Goal: Task Accomplishment & Management: Use online tool/utility

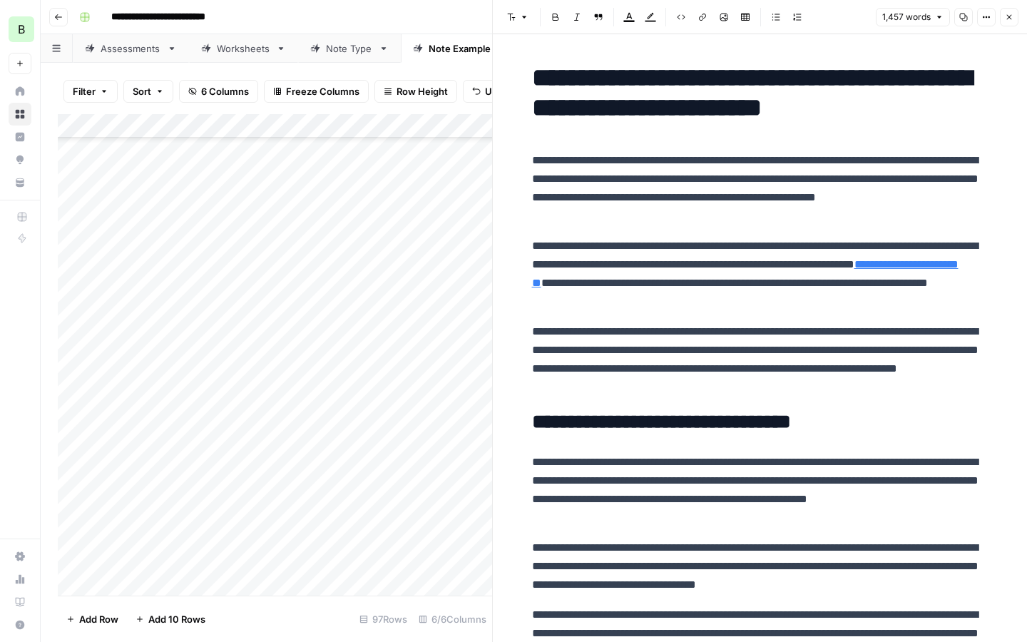
scroll to position [1918, 0]
click at [1008, 17] on icon "button" at bounding box center [1009, 17] width 9 height 9
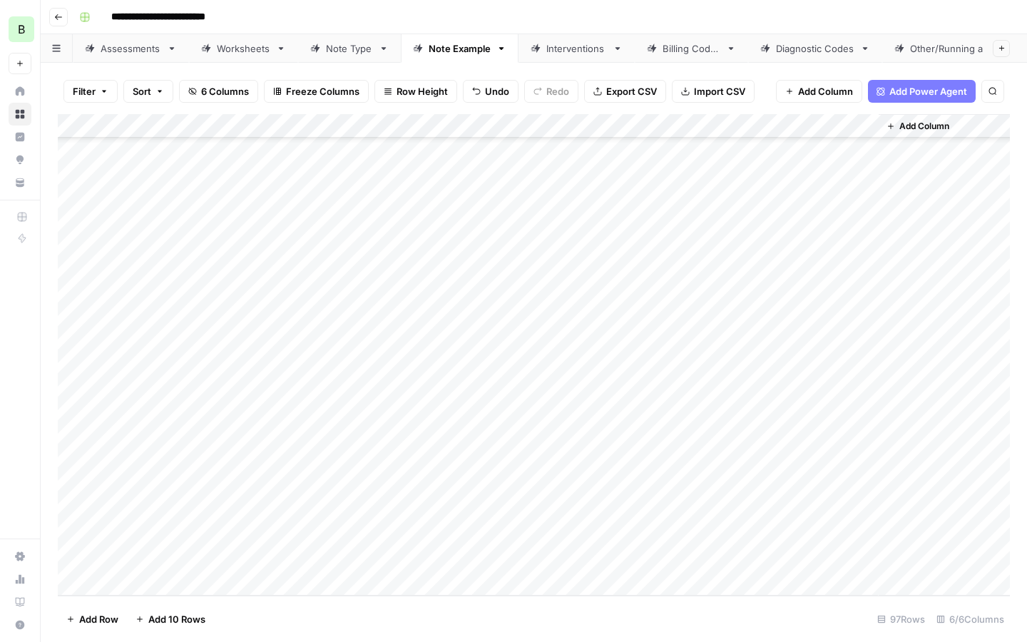
click at [463, 360] on div "Add Column" at bounding box center [534, 354] width 952 height 481
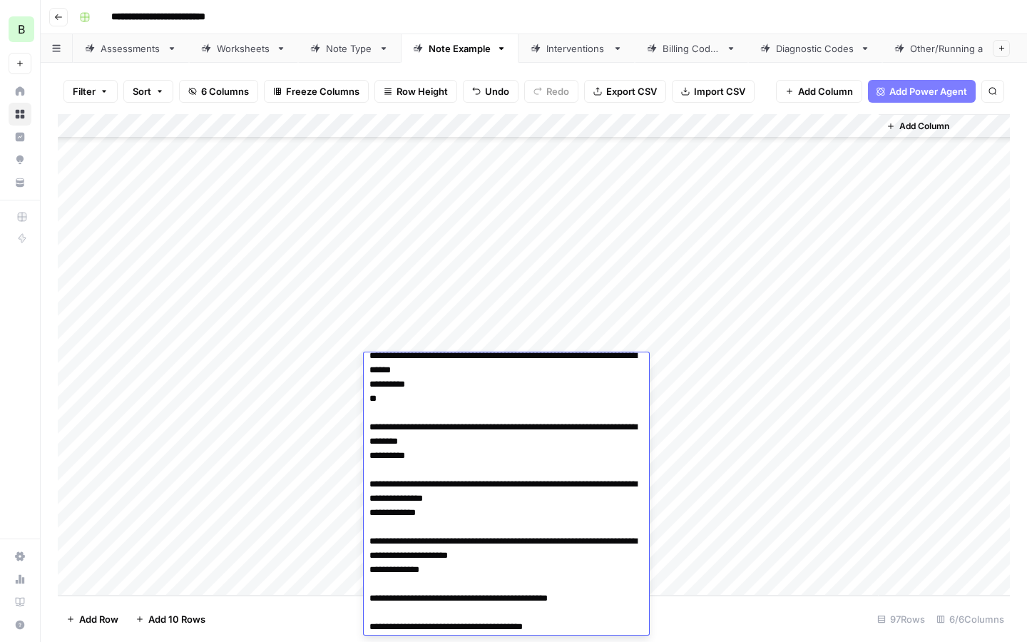
scroll to position [759, 0]
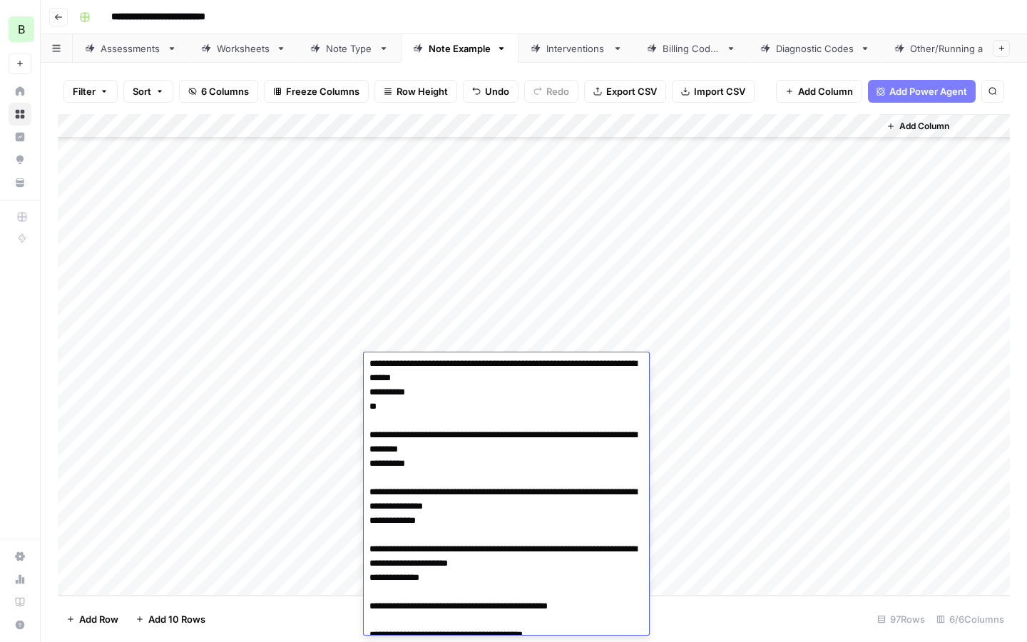
drag, startPoint x: 379, startPoint y: 480, endPoint x: 366, endPoint y: 469, distance: 17.3
click at [366, 469] on textarea at bounding box center [506, 635] width 285 height 2074
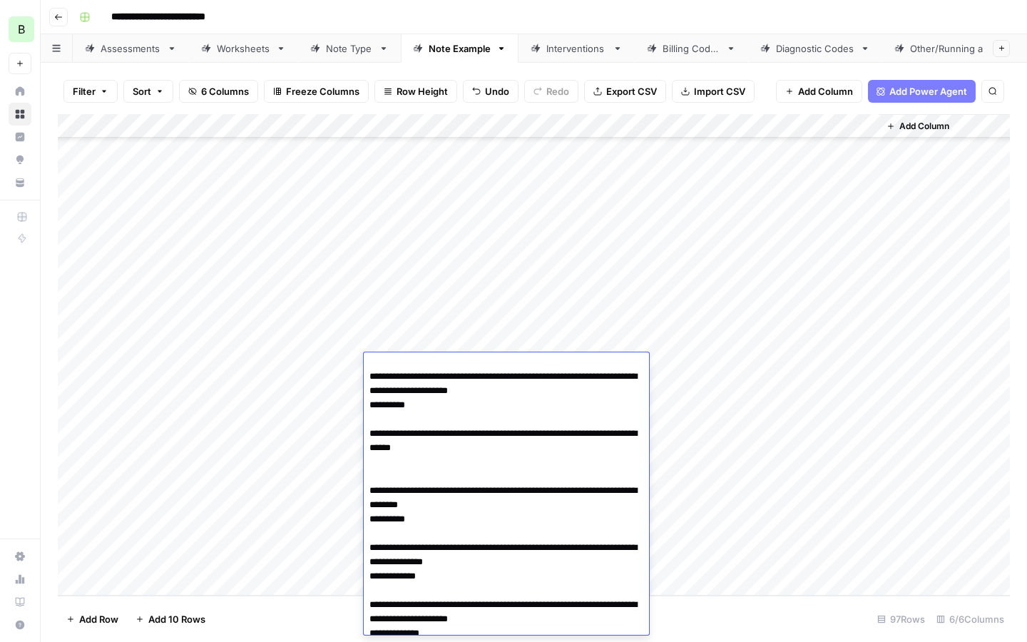
scroll to position [681, 0]
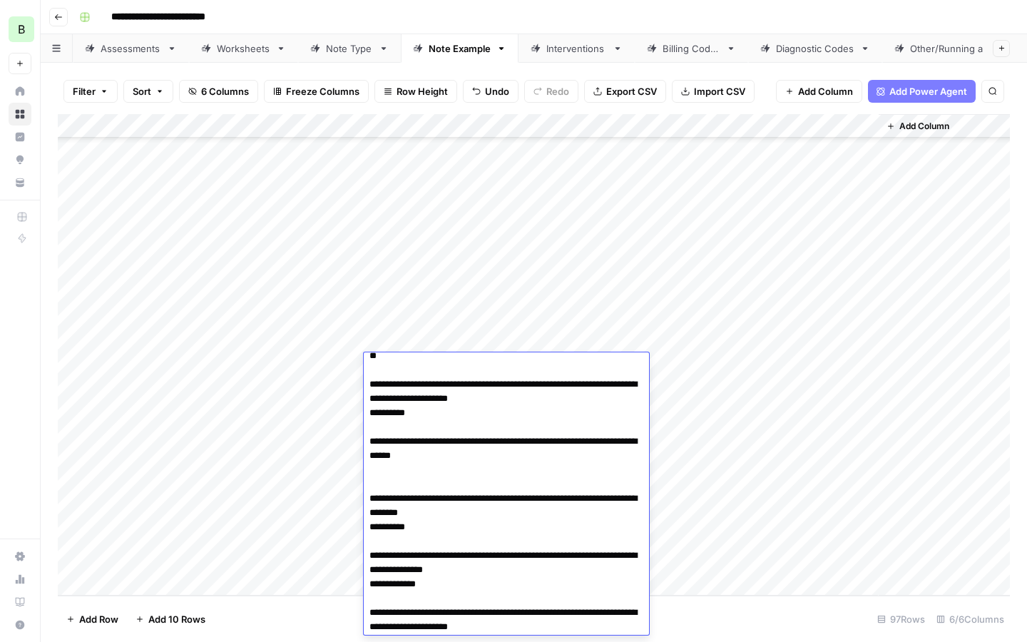
drag, startPoint x: 380, startPoint y: 430, endPoint x: 369, endPoint y: 417, distance: 17.7
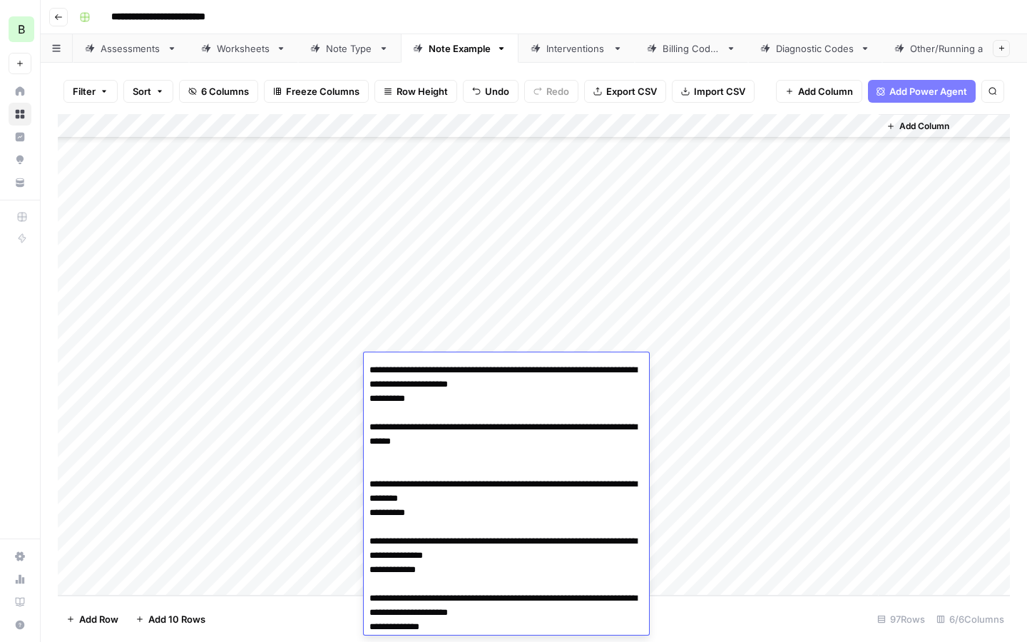
drag, startPoint x: 432, startPoint y: 471, endPoint x: 367, endPoint y: 471, distance: 65.6
drag, startPoint x: 384, startPoint y: 587, endPoint x: 360, endPoint y: 587, distance: 25.0
click at [360, 587] on body "**********" at bounding box center [513, 321] width 1027 height 642
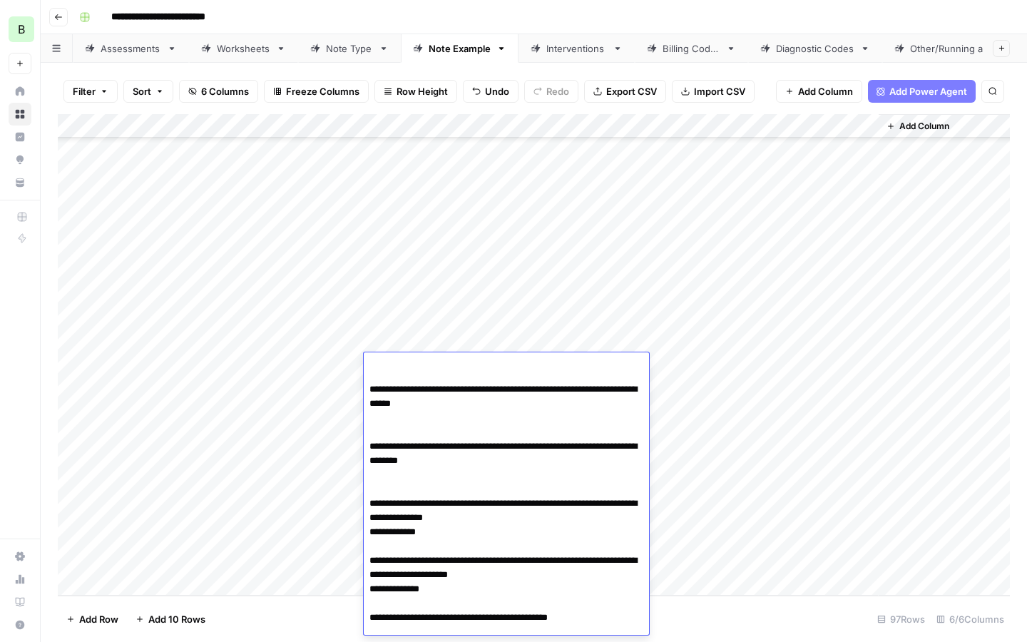
scroll to position [720, 0]
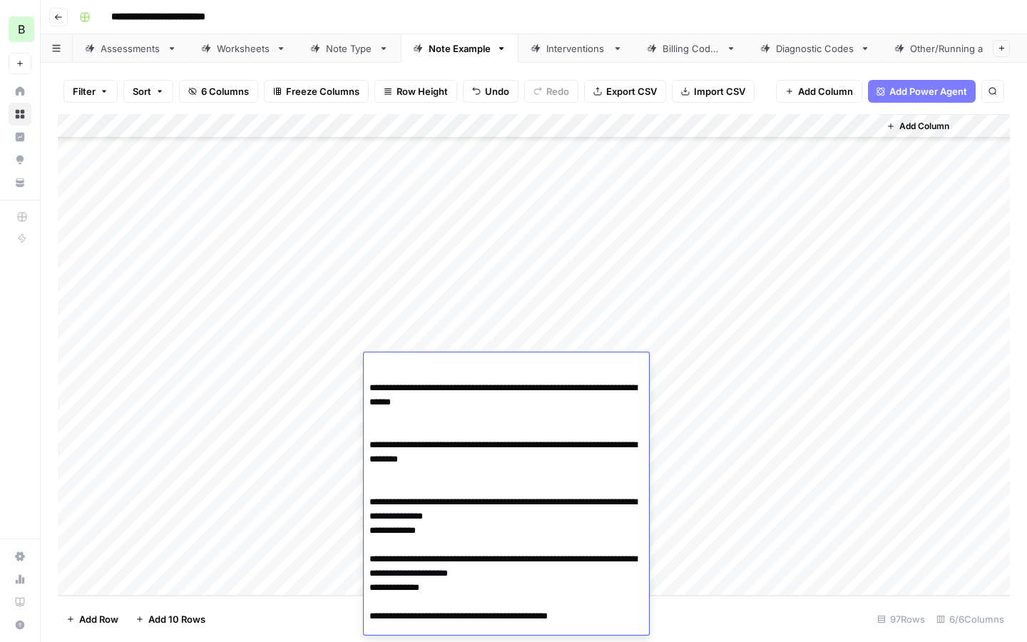
drag, startPoint x: 432, startPoint y: 604, endPoint x: 367, endPoint y: 601, distance: 64.3
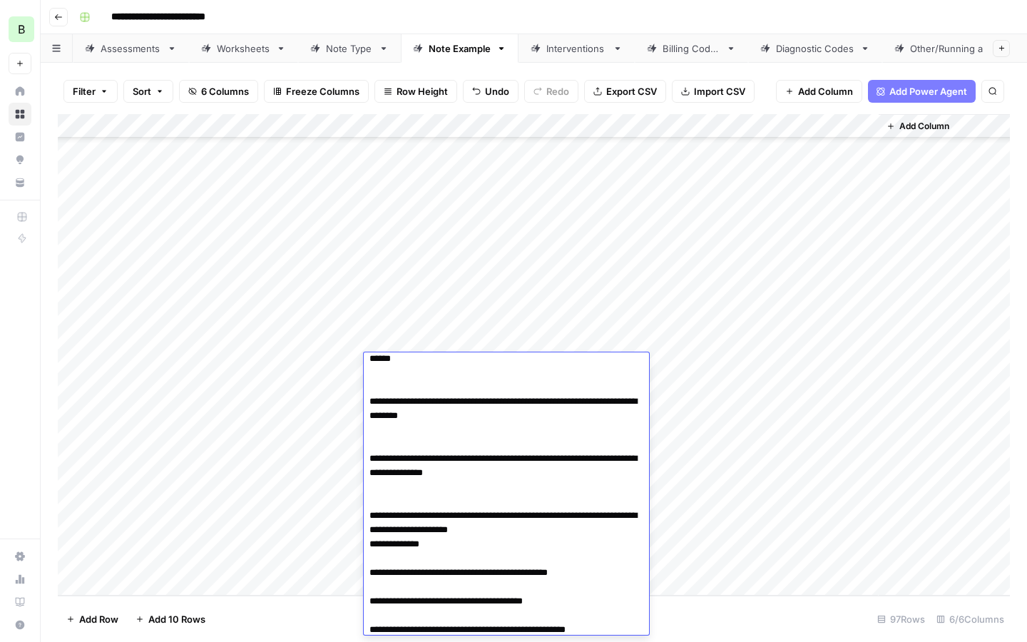
scroll to position [772, 0]
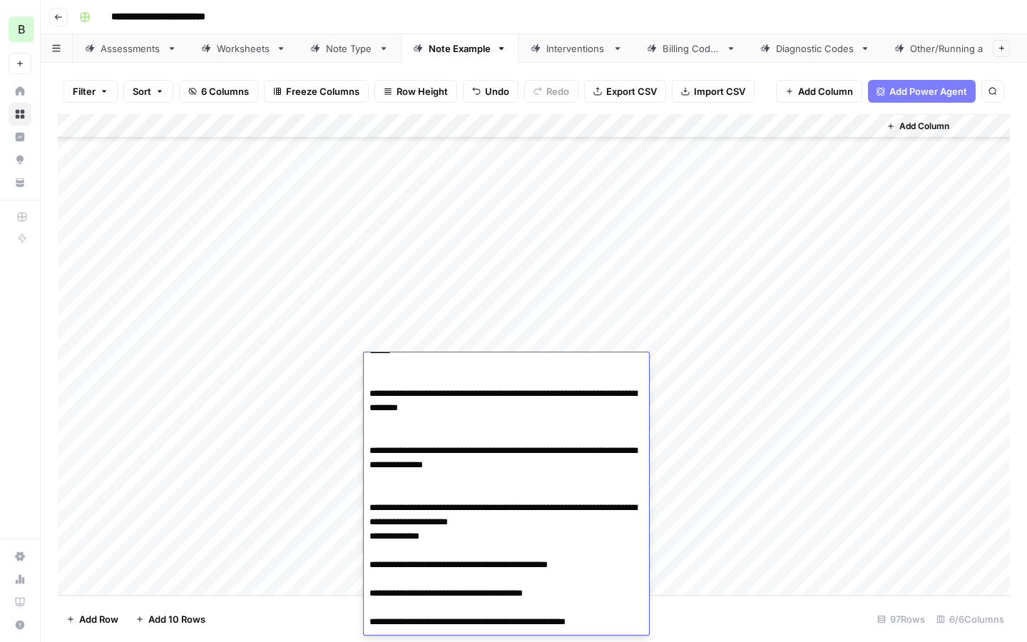
drag, startPoint x: 434, startPoint y: 608, endPoint x: 355, endPoint y: 604, distance: 78.6
click at [355, 604] on body "**********" at bounding box center [513, 321] width 1027 height 642
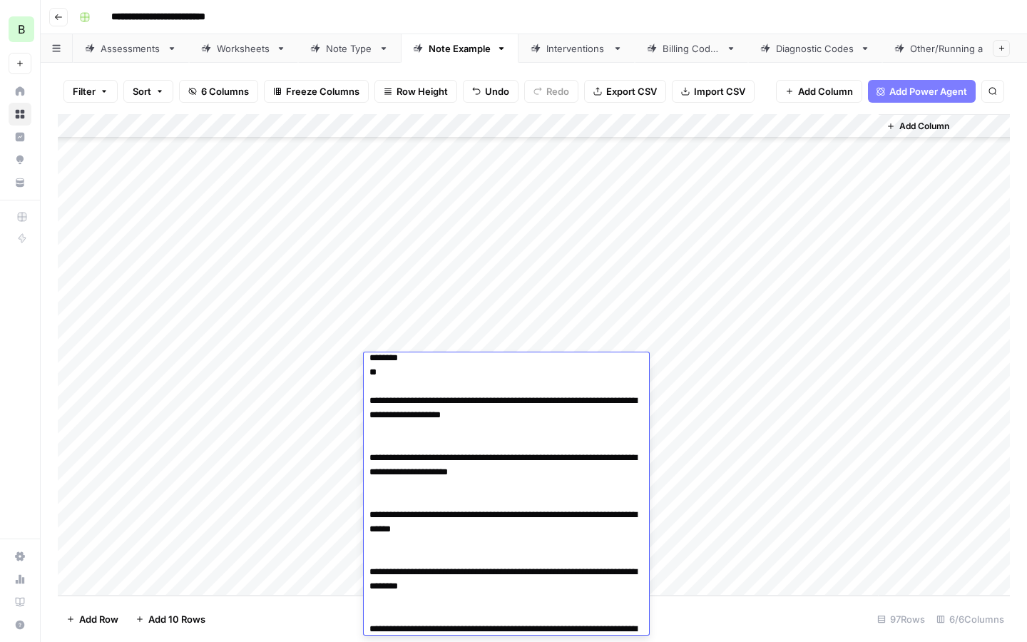
scroll to position [578, 0]
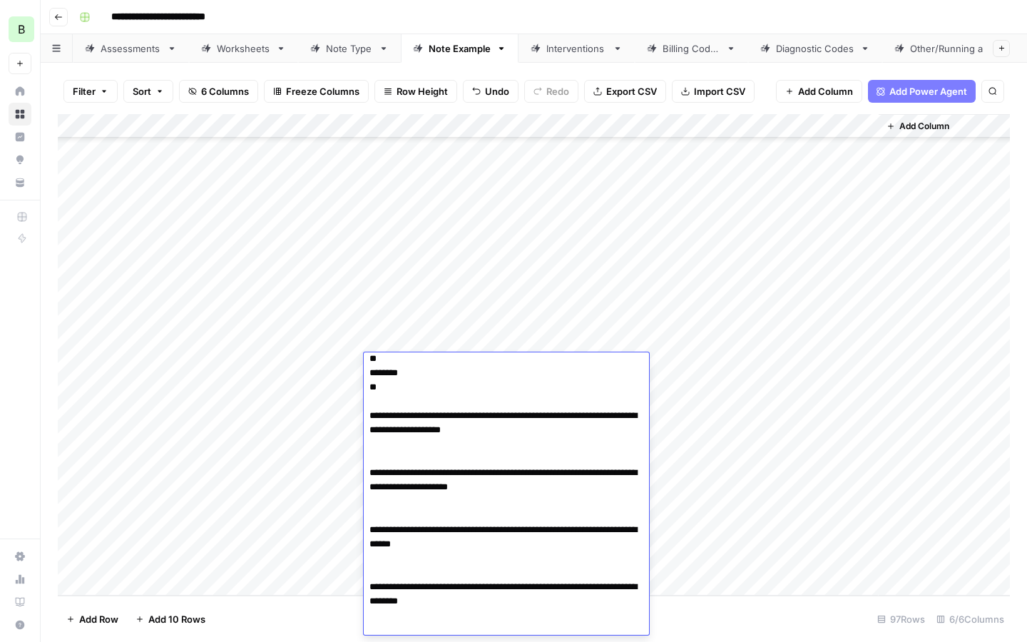
drag, startPoint x: 380, startPoint y: 444, endPoint x: 369, endPoint y: 433, distance: 16.1
drag, startPoint x: 384, startPoint y: 461, endPoint x: 365, endPoint y: 451, distance: 21.1
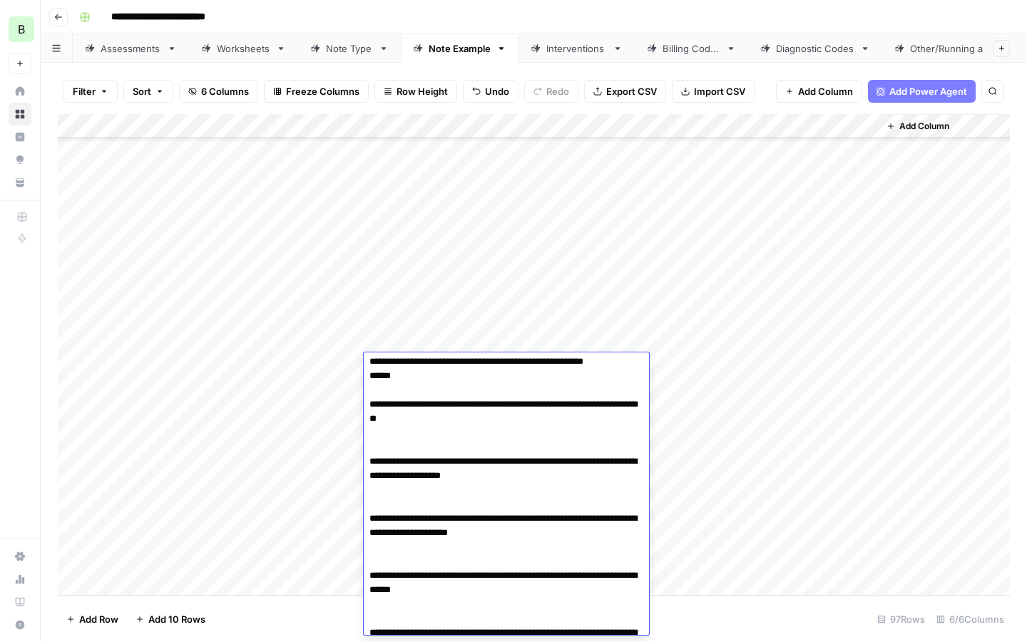
scroll to position [517, 0]
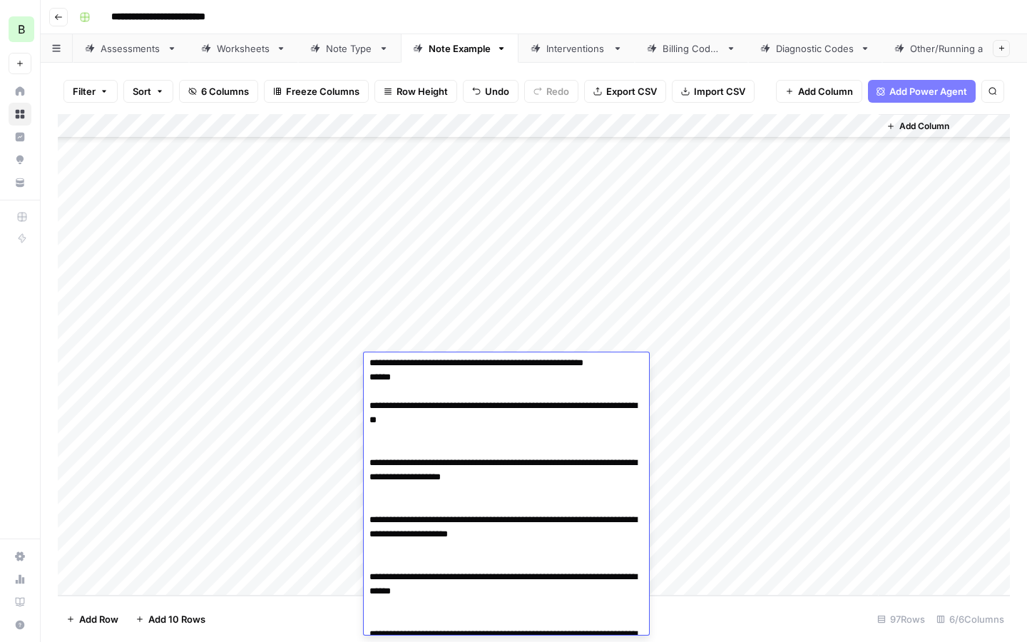
drag, startPoint x: 399, startPoint y: 452, endPoint x: 366, endPoint y: 452, distance: 33.5
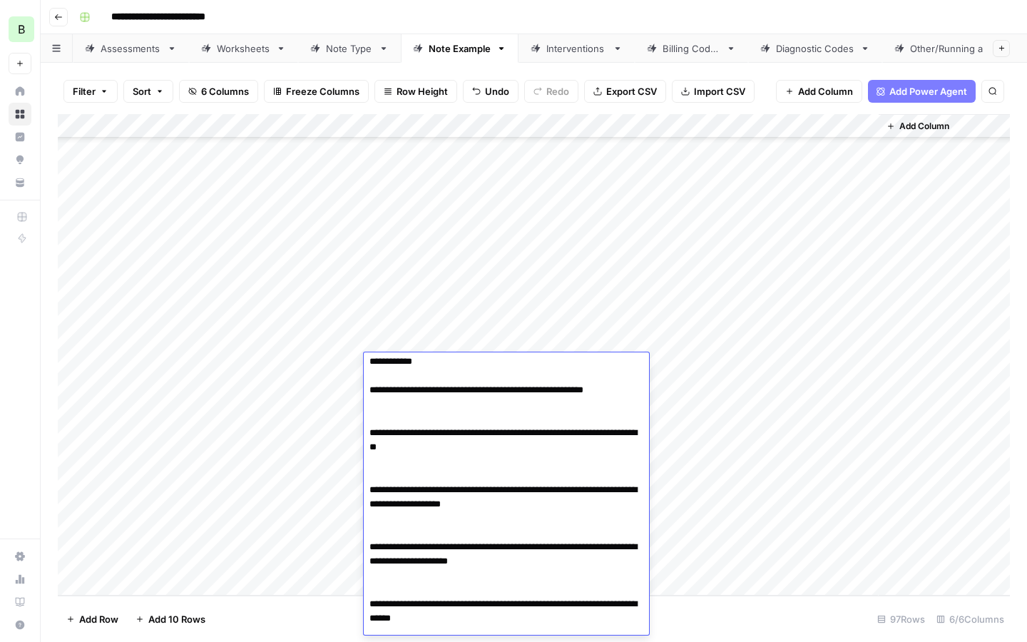
scroll to position [484, 0]
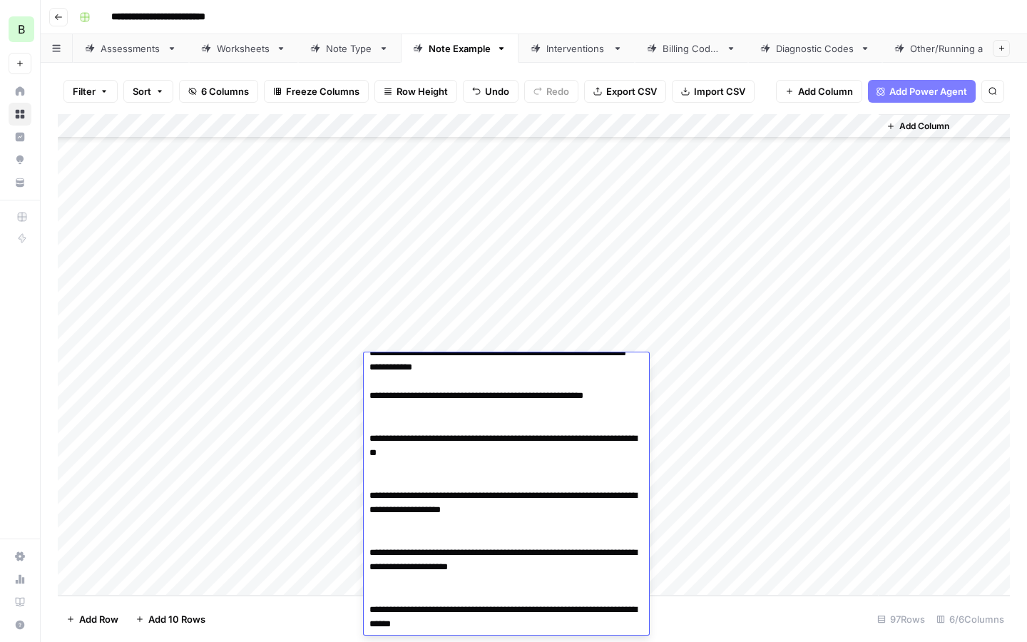
drag, startPoint x: 440, startPoint y: 444, endPoint x: 362, endPoint y: 445, distance: 77.8
click at [362, 445] on body "**********" at bounding box center [513, 321] width 1027 height 642
type textarea "**********"
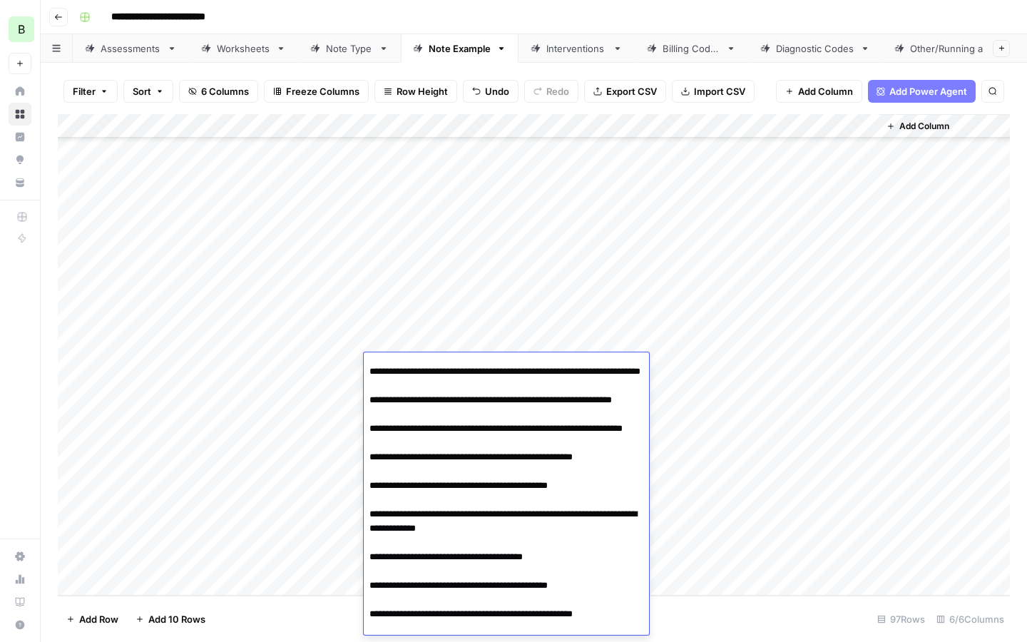
scroll to position [0, 0]
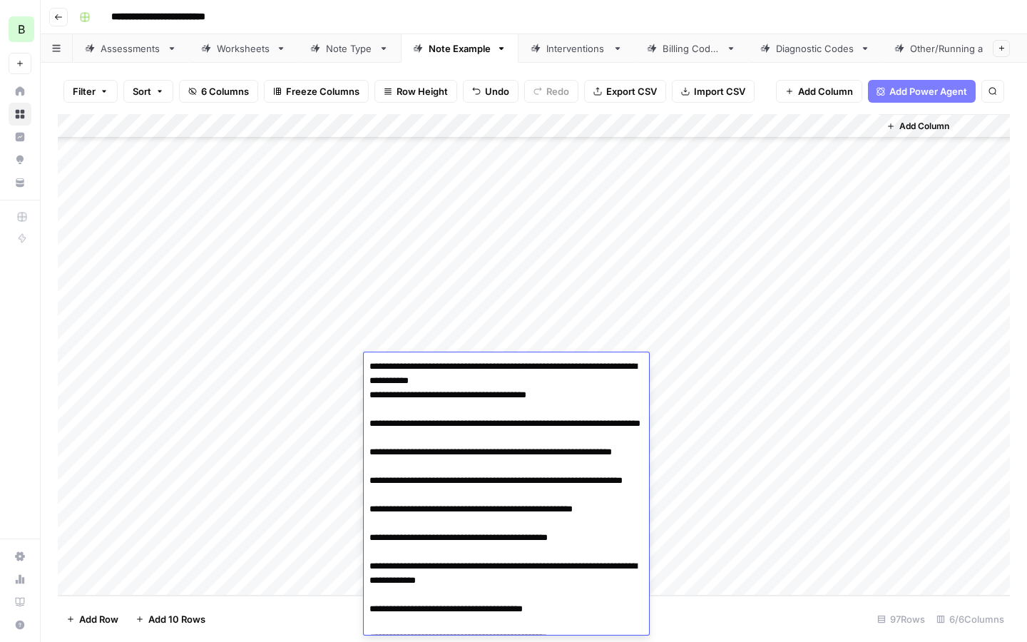
drag, startPoint x: 465, startPoint y: 364, endPoint x: 354, endPoint y: 366, distance: 111.3
click at [354, 366] on body "**********" at bounding box center [513, 321] width 1027 height 642
click at [151, 364] on div "Add Column" at bounding box center [534, 354] width 952 height 481
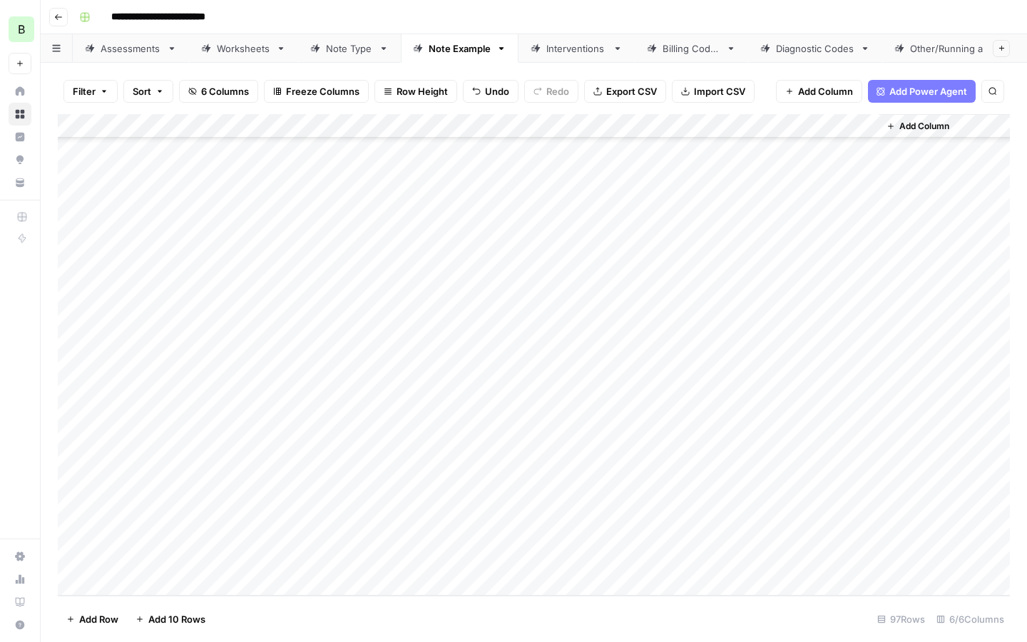
click at [151, 364] on div "Add Column" at bounding box center [534, 354] width 952 height 481
type textarea "**********"
click at [395, 365] on div "Add Column" at bounding box center [534, 354] width 952 height 481
click at [394, 365] on div "Add Column" at bounding box center [534, 354] width 952 height 481
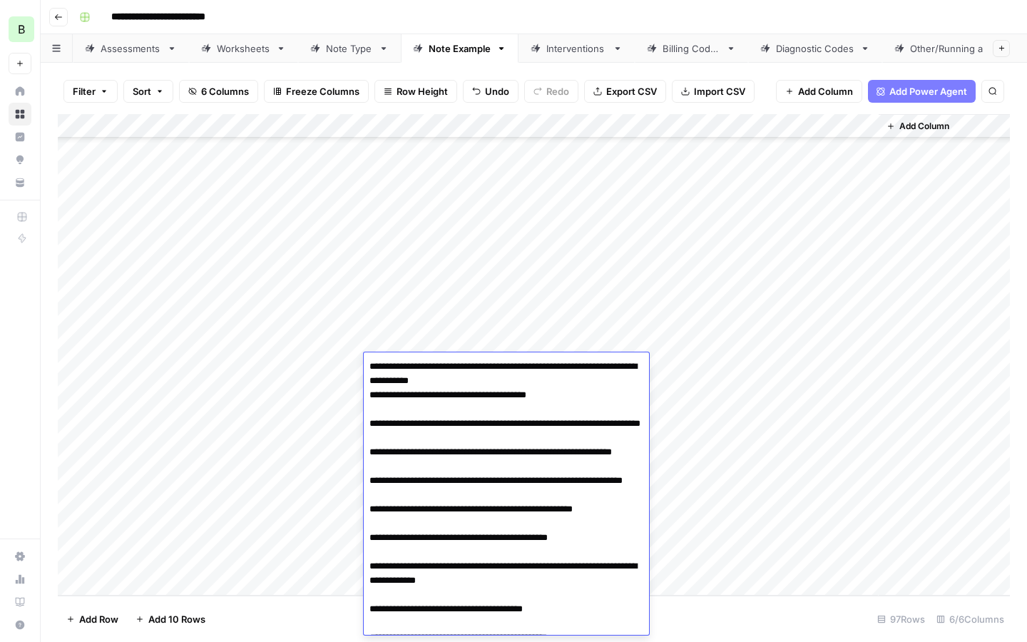
drag, startPoint x: 500, startPoint y: 377, endPoint x: 343, endPoint y: 372, distance: 157.0
click at [343, 372] on body "**********" at bounding box center [513, 321] width 1027 height 642
type textarea "**********"
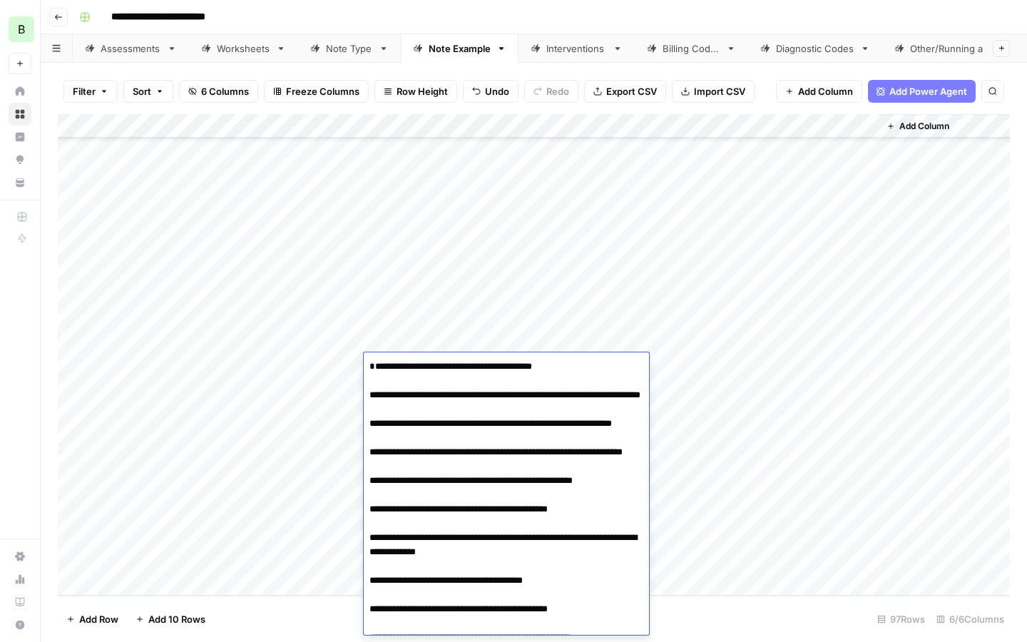
click at [301, 365] on div "Add Column" at bounding box center [534, 354] width 952 height 481
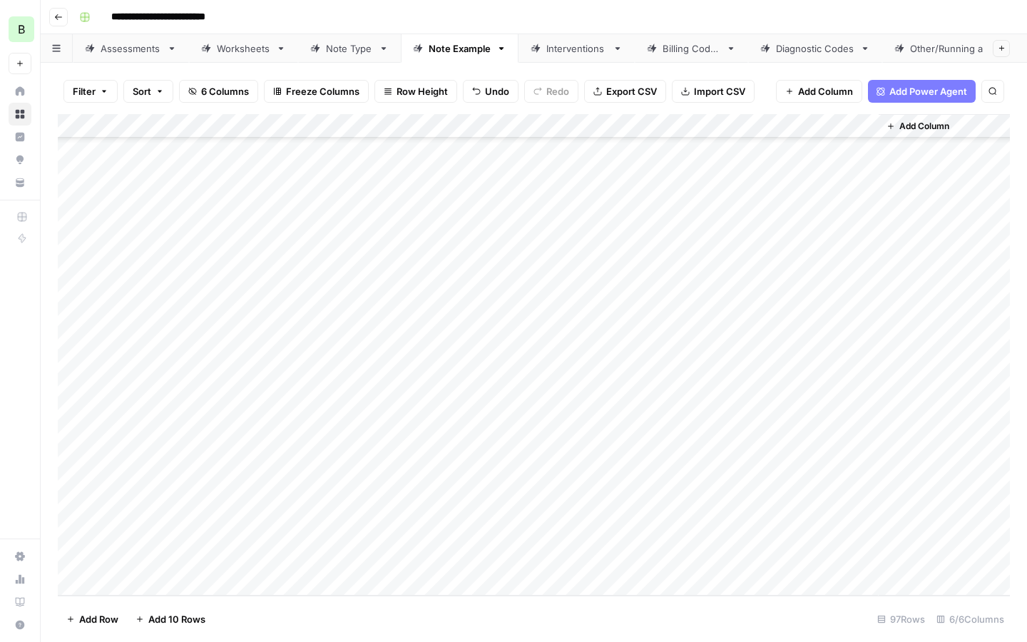
click at [301, 365] on div "Add Column" at bounding box center [534, 354] width 952 height 481
click at [335, 367] on textarea "**********" at bounding box center [377, 374] width 285 height 34
drag, startPoint x: 343, startPoint y: 364, endPoint x: 377, endPoint y: 381, distance: 37.3
click at [377, 381] on textarea "**********" at bounding box center [377, 374] width 285 height 34
paste textarea
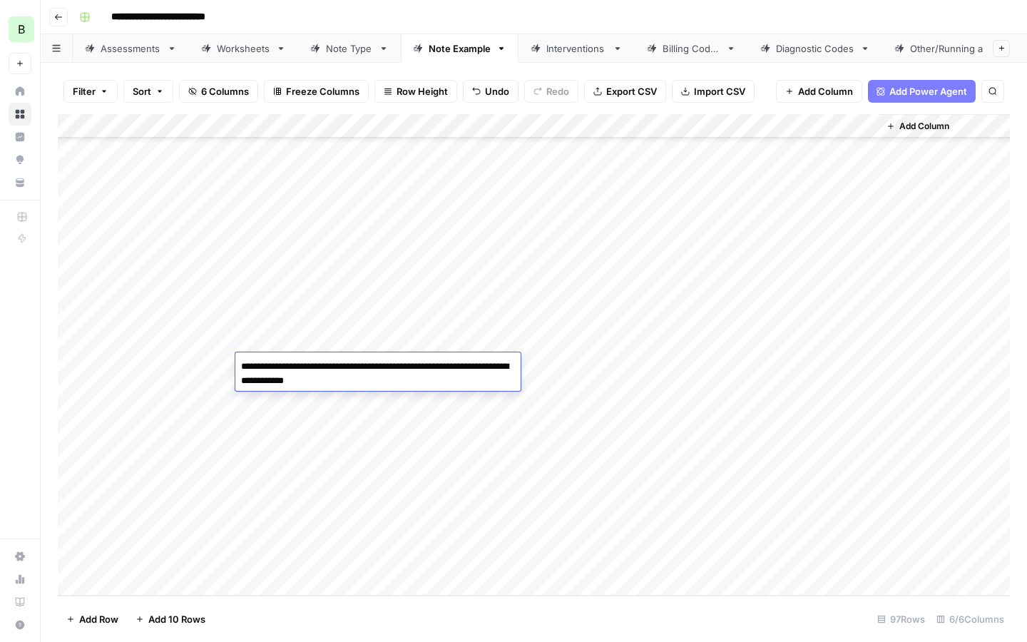
type textarea "**********"
click at [305, 421] on div "Add Column" at bounding box center [534, 354] width 952 height 481
click at [511, 372] on div "Add Column" at bounding box center [534, 354] width 952 height 481
click at [636, 364] on div "Add Column" at bounding box center [534, 354] width 952 height 481
click at [180, 385] on div "Add Column" at bounding box center [534, 354] width 952 height 481
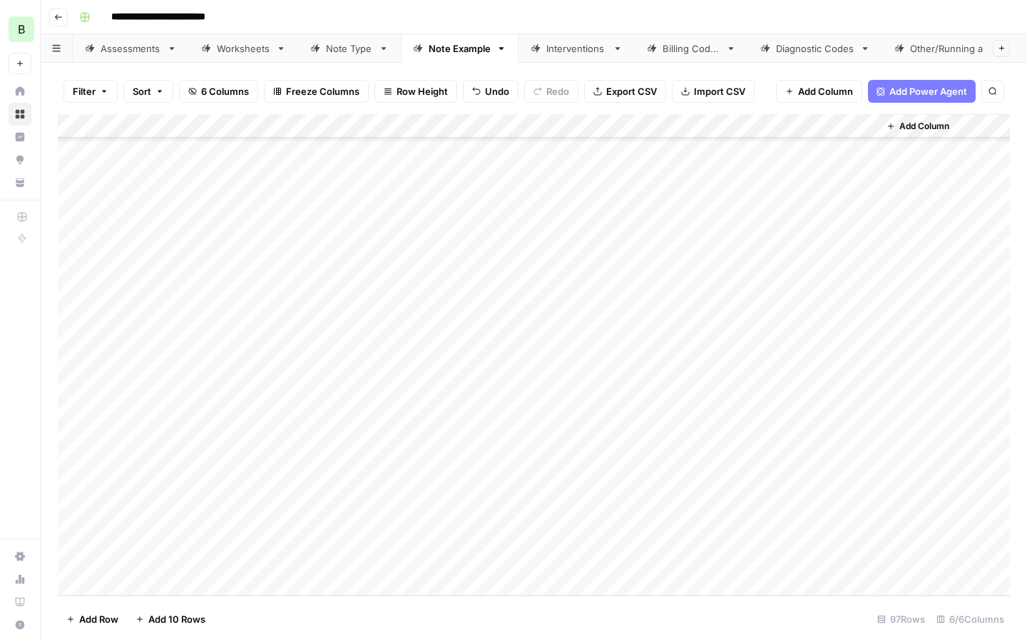
click at [211, 389] on div "Add Column" at bounding box center [534, 354] width 952 height 481
click at [211, 389] on textarea "**********" at bounding box center [221, 391] width 228 height 20
click at [778, 363] on div "Add Column" at bounding box center [534, 354] width 952 height 481
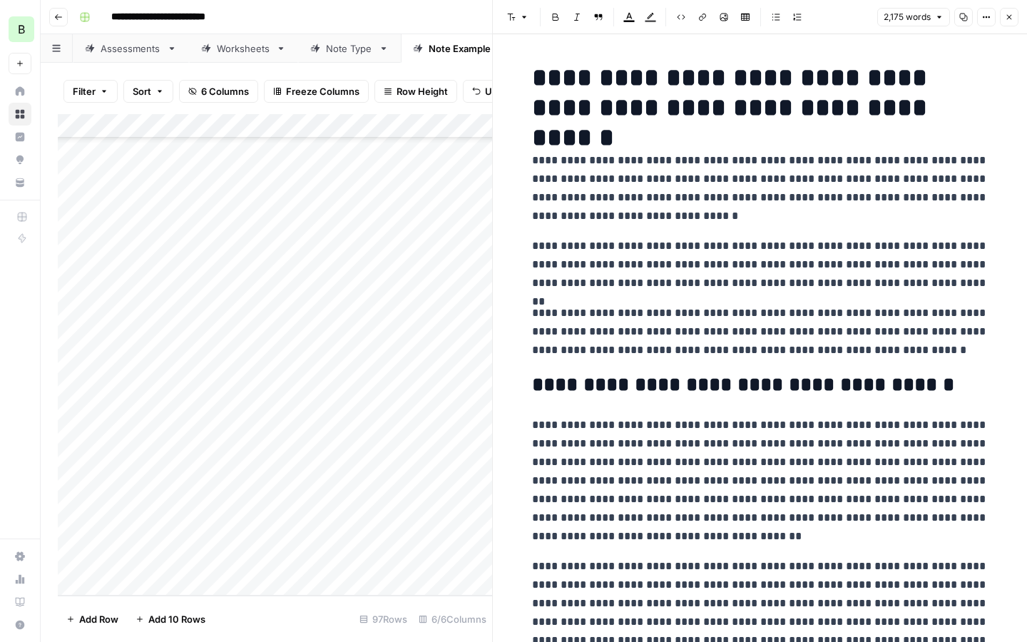
click at [420, 390] on div "Add Column" at bounding box center [275, 354] width 434 height 481
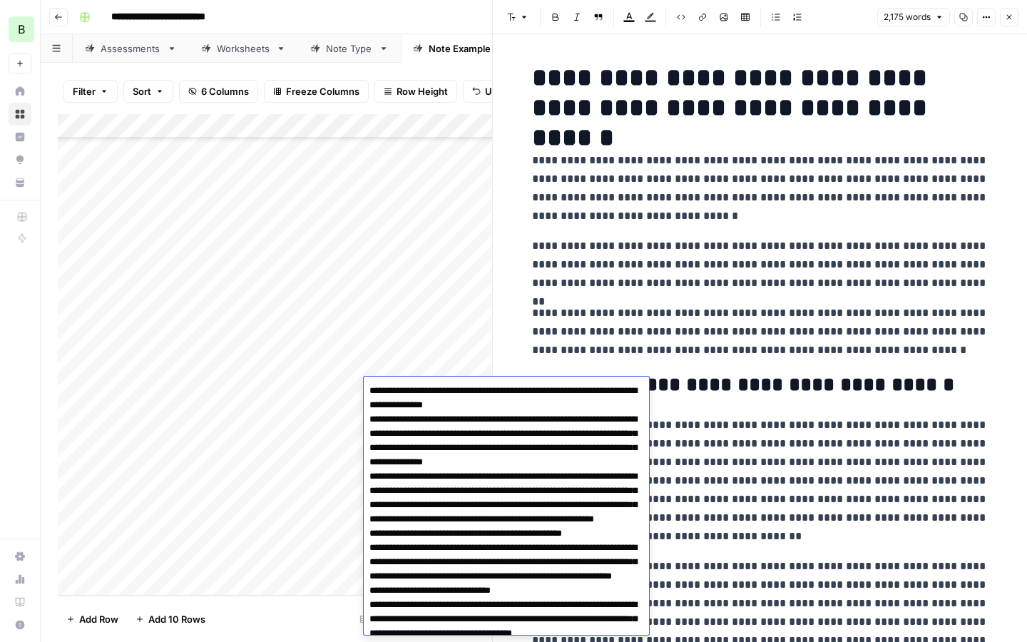
drag, startPoint x: 533, startPoint y: 404, endPoint x: 346, endPoint y: 396, distance: 187.0
click at [346, 396] on body "**********" at bounding box center [513, 321] width 1027 height 642
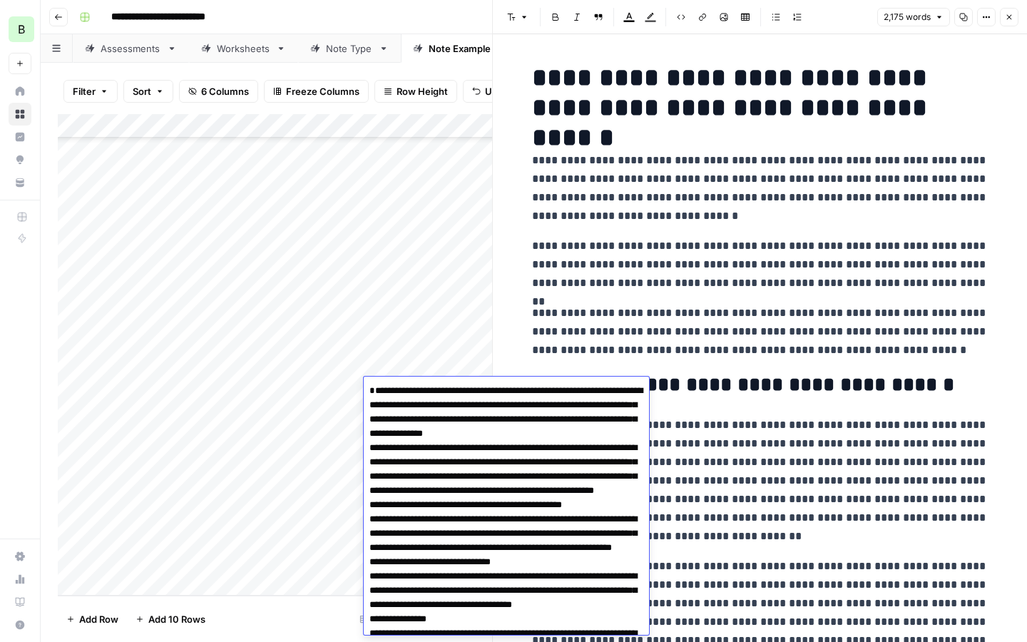
type textarea "**********"
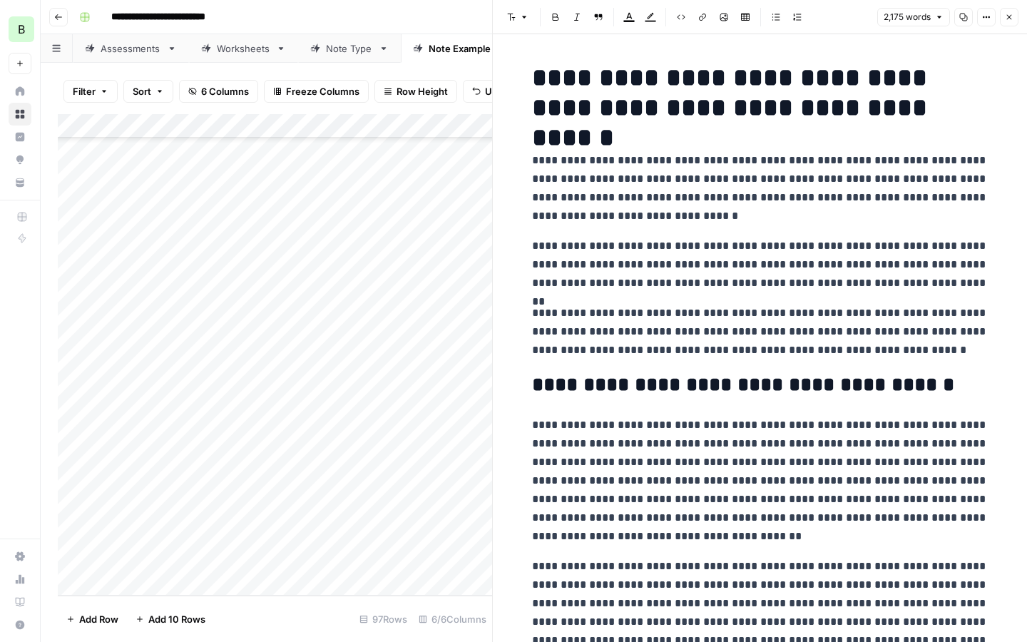
click at [300, 389] on div "Add Column" at bounding box center [275, 354] width 434 height 481
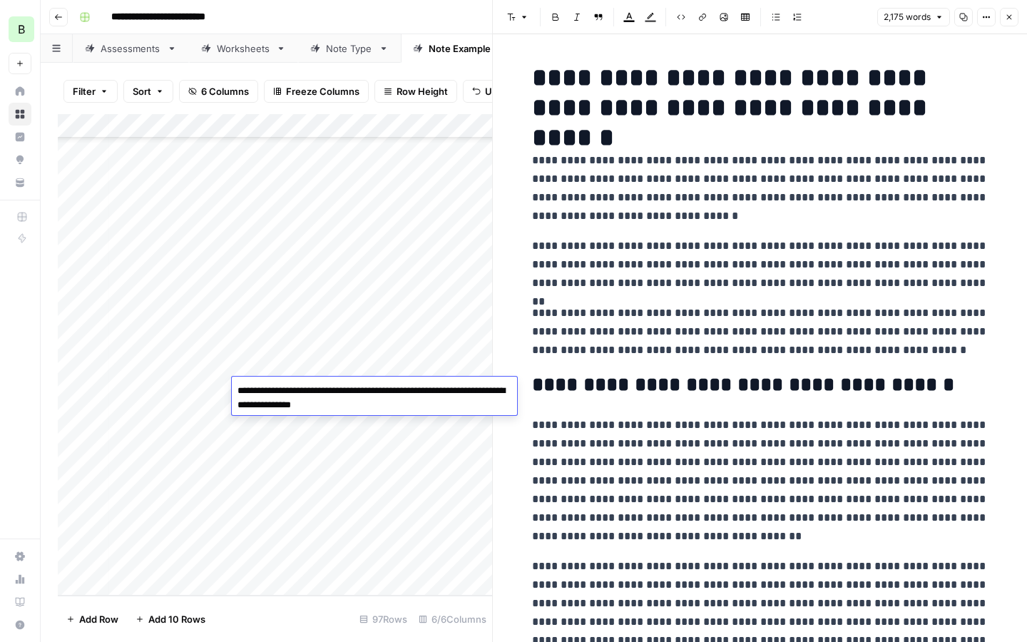
click at [300, 389] on textarea "**********" at bounding box center [374, 398] width 285 height 34
drag, startPoint x: 410, startPoint y: 408, endPoint x: 405, endPoint y: 439, distance: 31.1
click at [410, 408] on textarea "**********" at bounding box center [374, 398] width 285 height 34
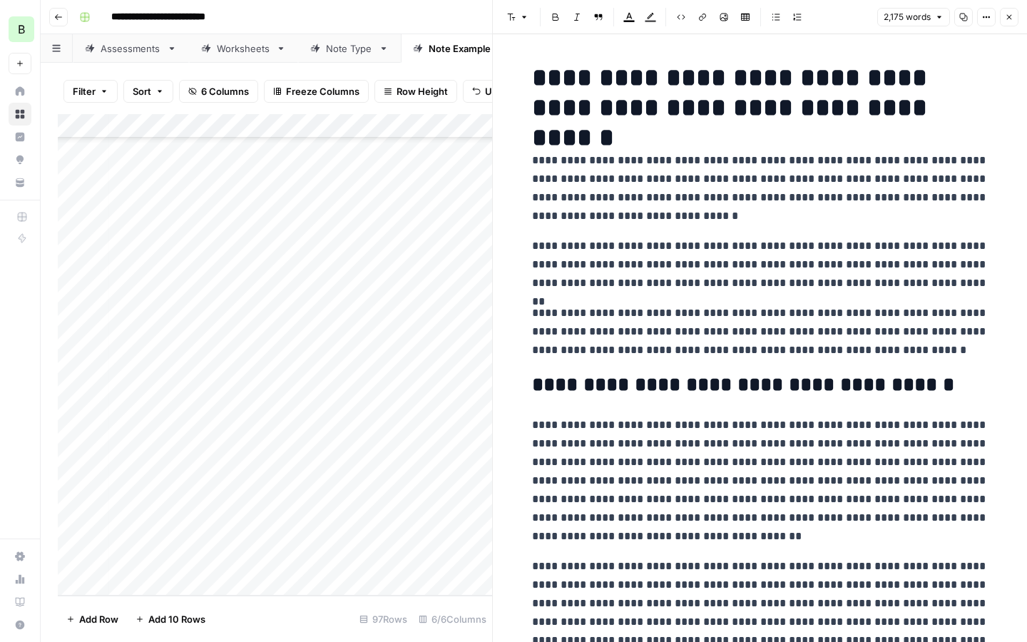
click at [390, 466] on div "Add Column" at bounding box center [275, 354] width 434 height 481
click at [389, 384] on div "Add Column" at bounding box center [275, 354] width 434 height 481
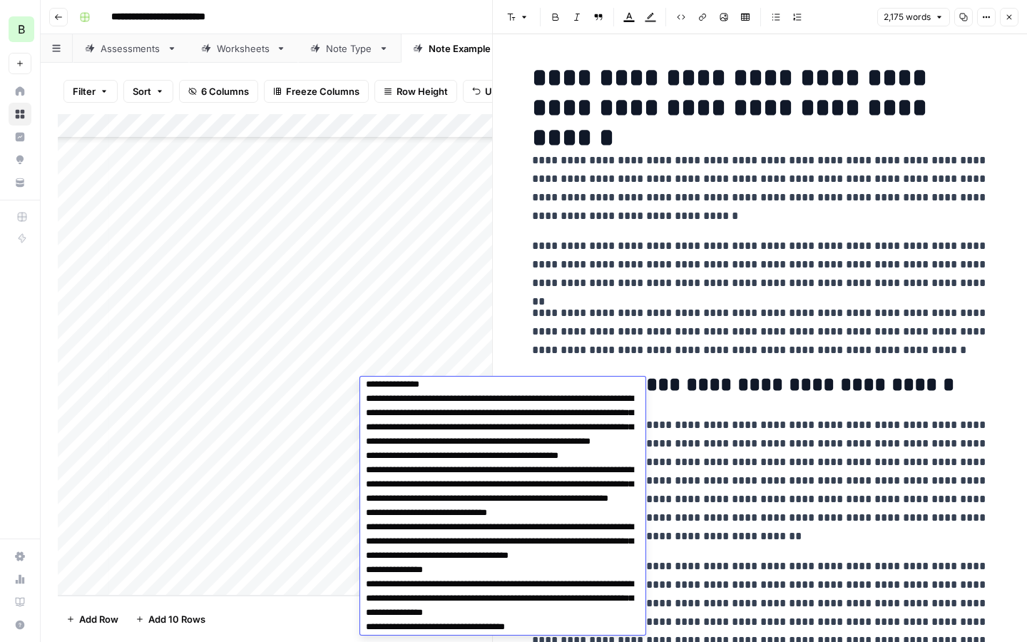
scroll to position [0, 0]
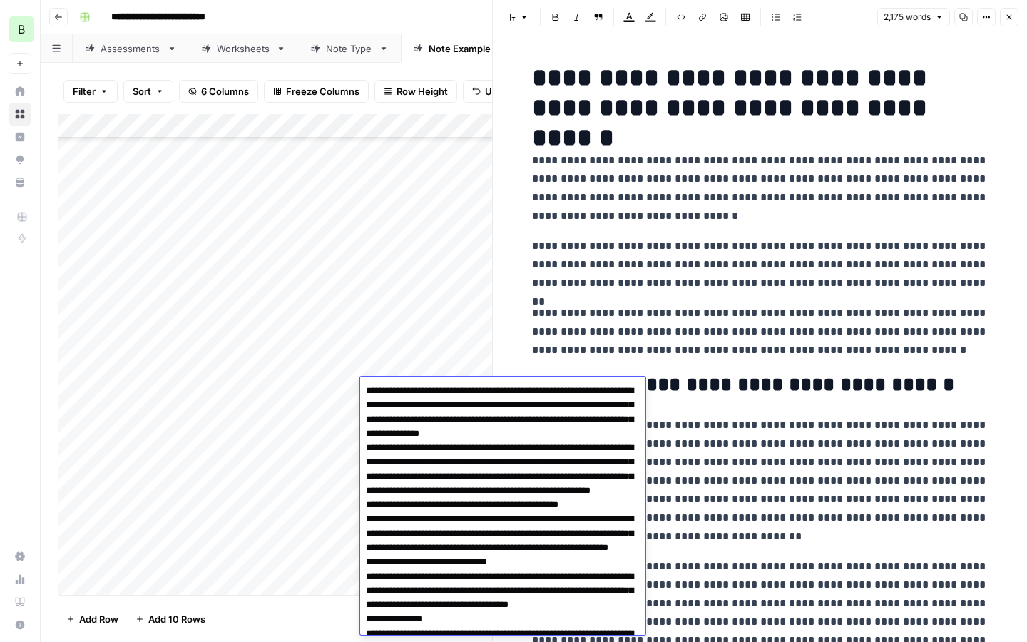
type textarea "**********"
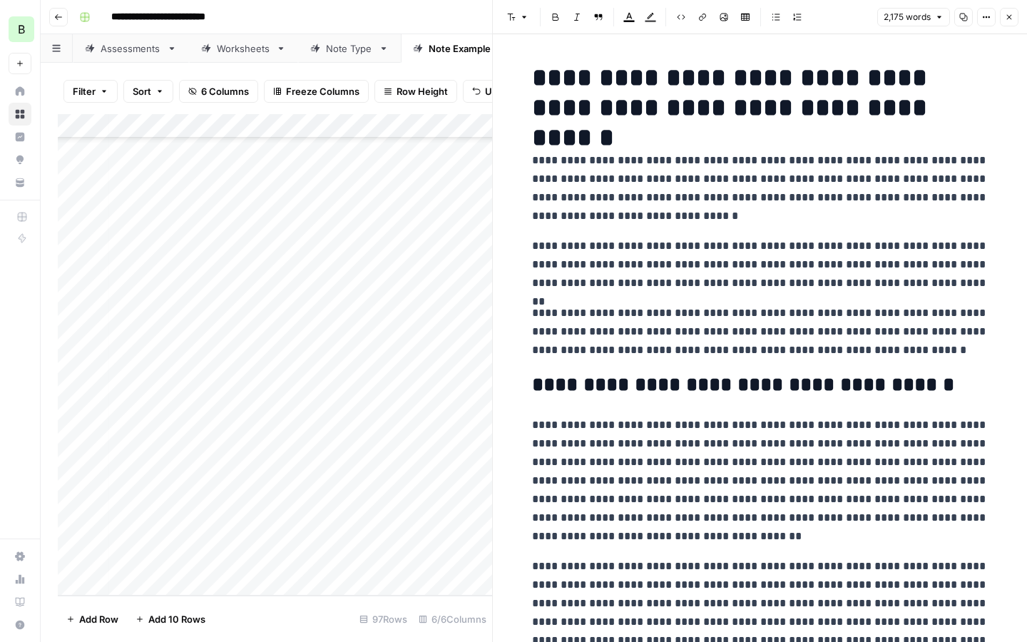
click at [427, 390] on div "Add Column" at bounding box center [275, 354] width 434 height 481
click at [427, 389] on div "Add Column" at bounding box center [275, 354] width 434 height 481
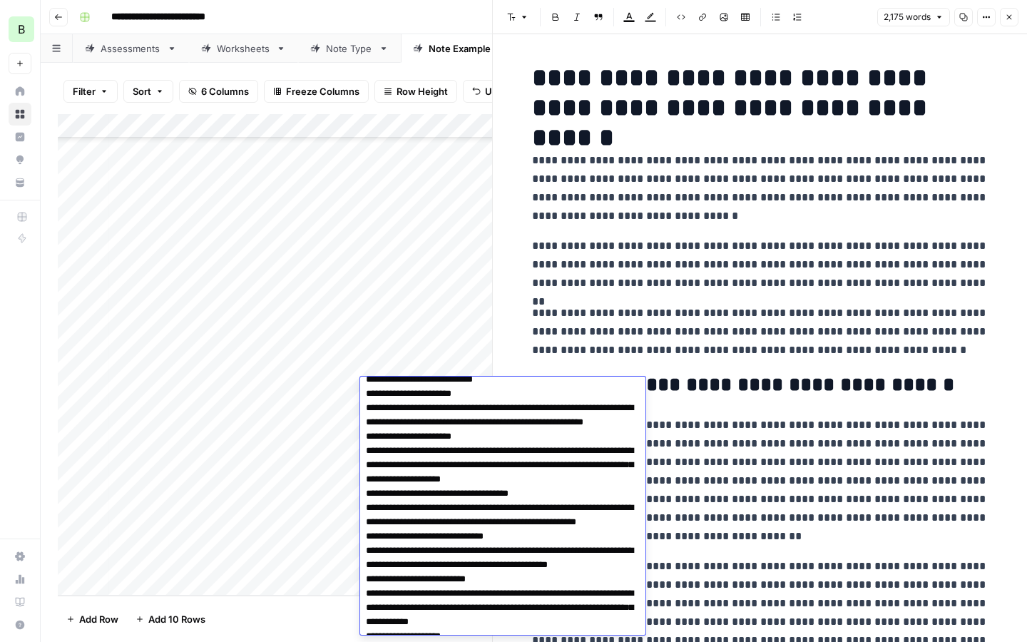
scroll to position [353, 0]
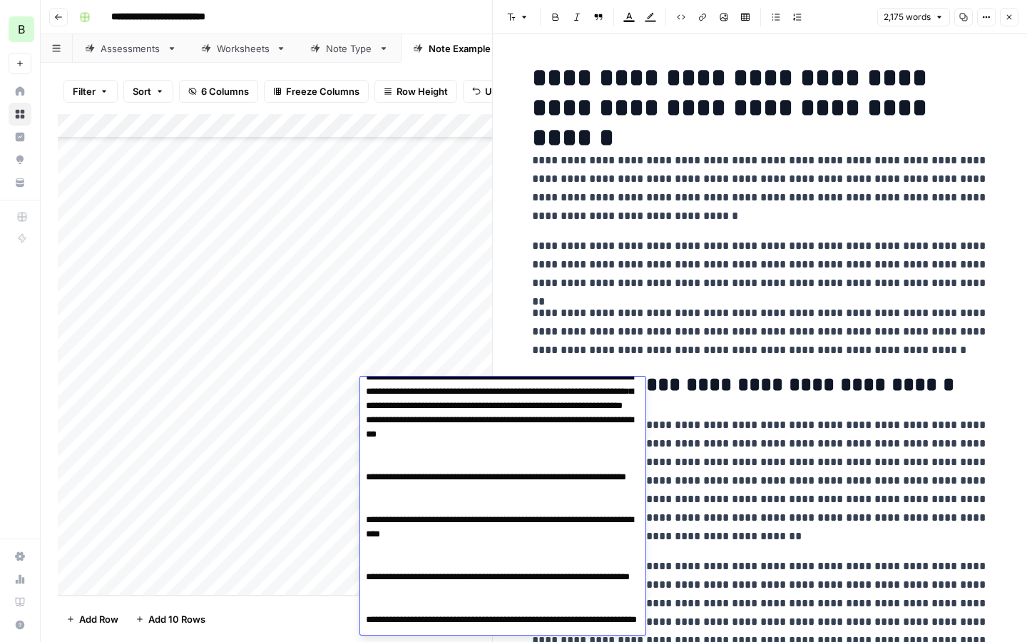
scroll to position [672, 0]
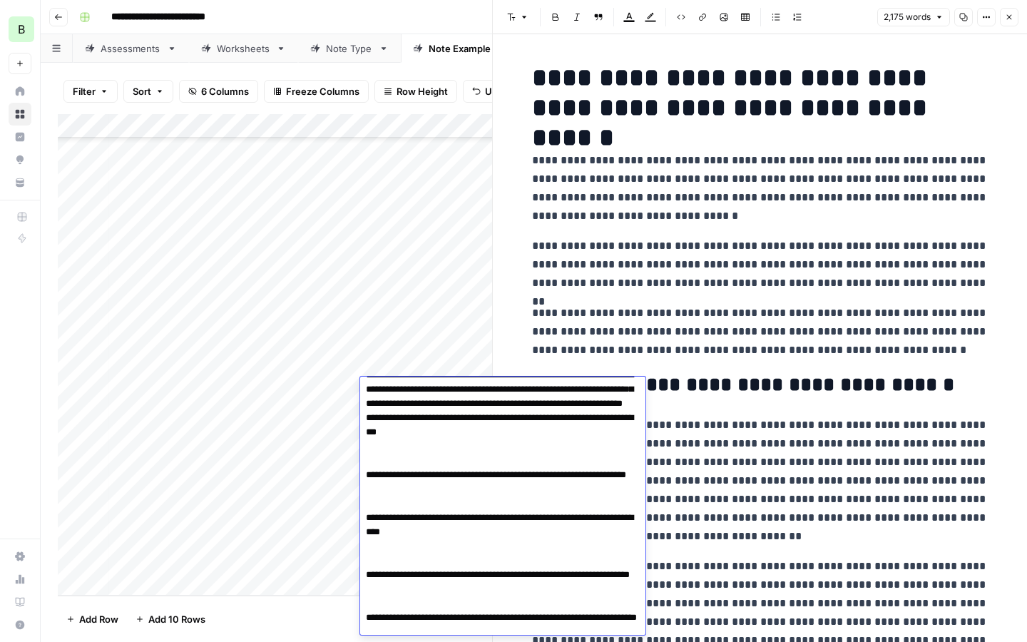
drag, startPoint x: 467, startPoint y: 547, endPoint x: 355, endPoint y: 464, distance: 139.2
click at [355, 464] on body "**********" at bounding box center [513, 321] width 1027 height 642
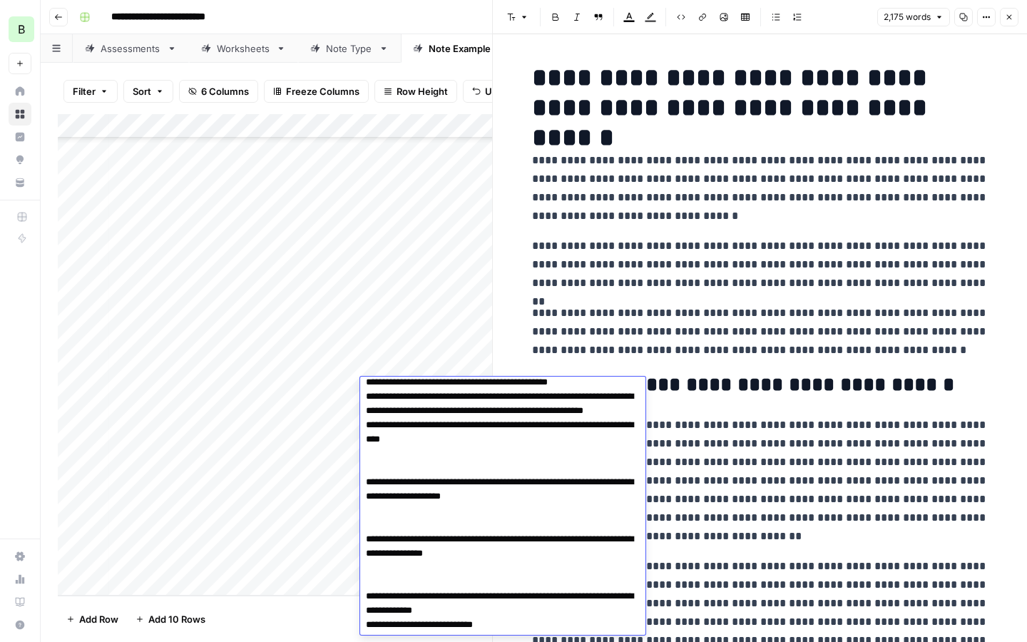
scroll to position [909, 0]
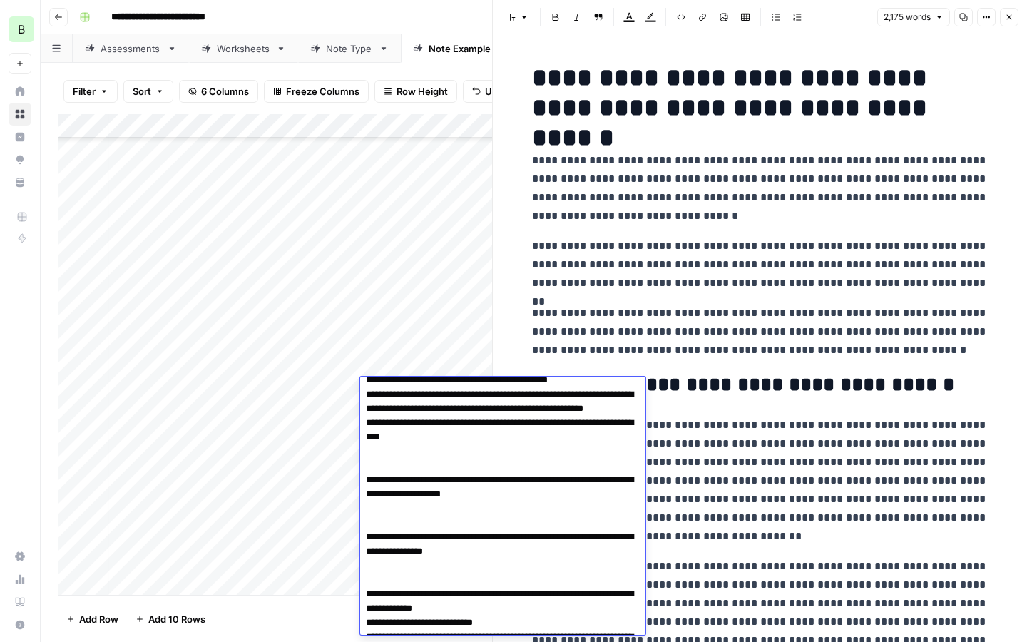
click at [366, 535] on textarea at bounding box center [502, 422] width 285 height 1903
drag, startPoint x: 467, startPoint y: 524, endPoint x: 380, endPoint y: 420, distance: 135.7
click at [380, 420] on textarea at bounding box center [502, 422] width 285 height 1903
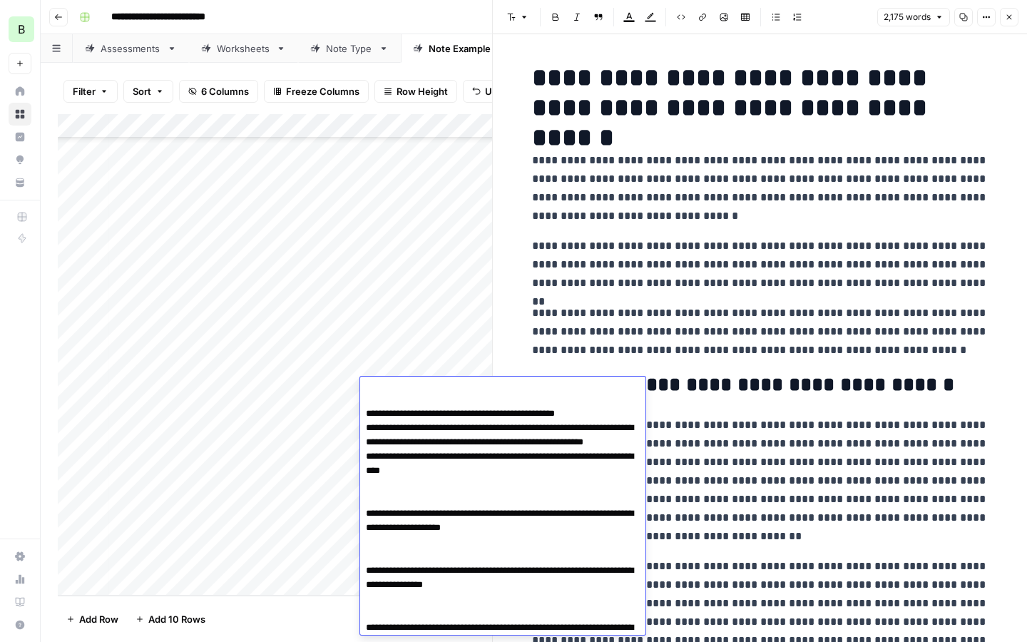
scroll to position [804, 0]
drag, startPoint x: 461, startPoint y: 496, endPoint x: 367, endPoint y: 401, distance: 133.7
click at [367, 402] on textarea at bounding box center [502, 478] width 285 height 1803
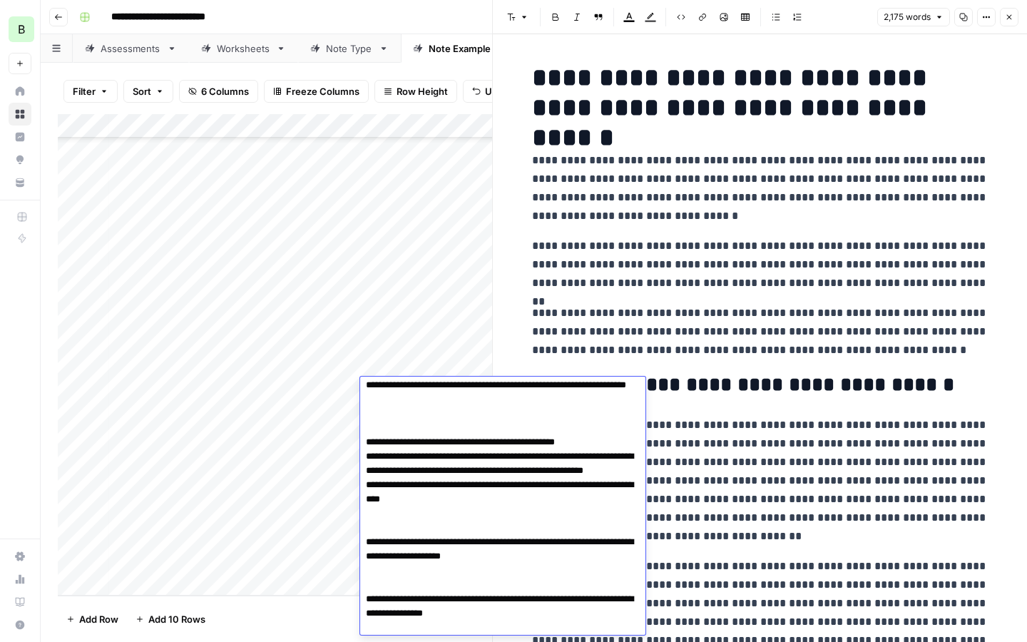
scroll to position [653, 0]
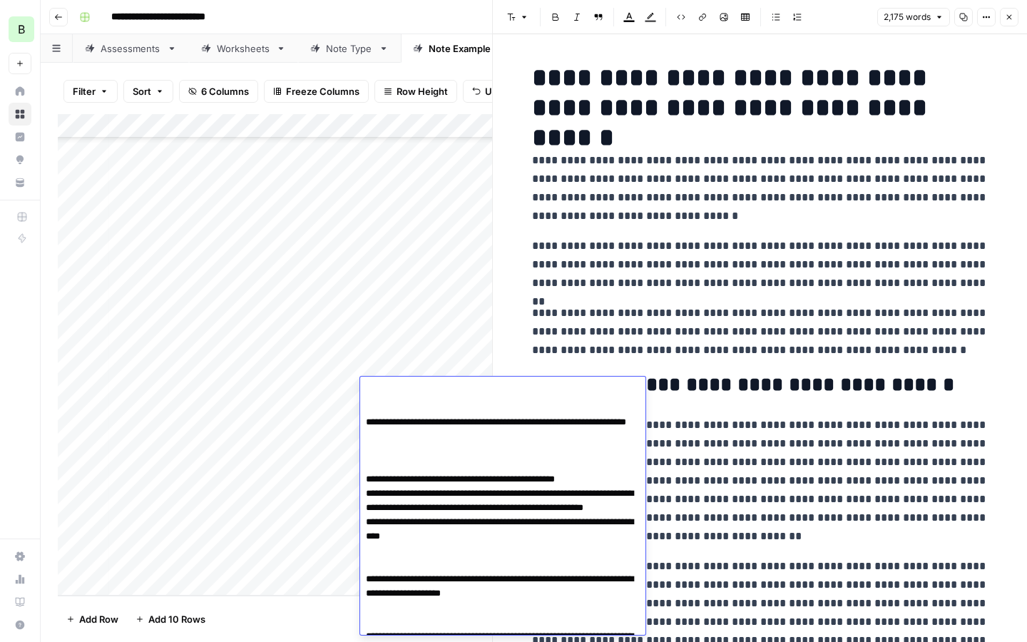
drag, startPoint x: 447, startPoint y: 556, endPoint x: 355, endPoint y: 511, distance: 102.4
click at [355, 511] on body "**********" at bounding box center [513, 321] width 1027 height 642
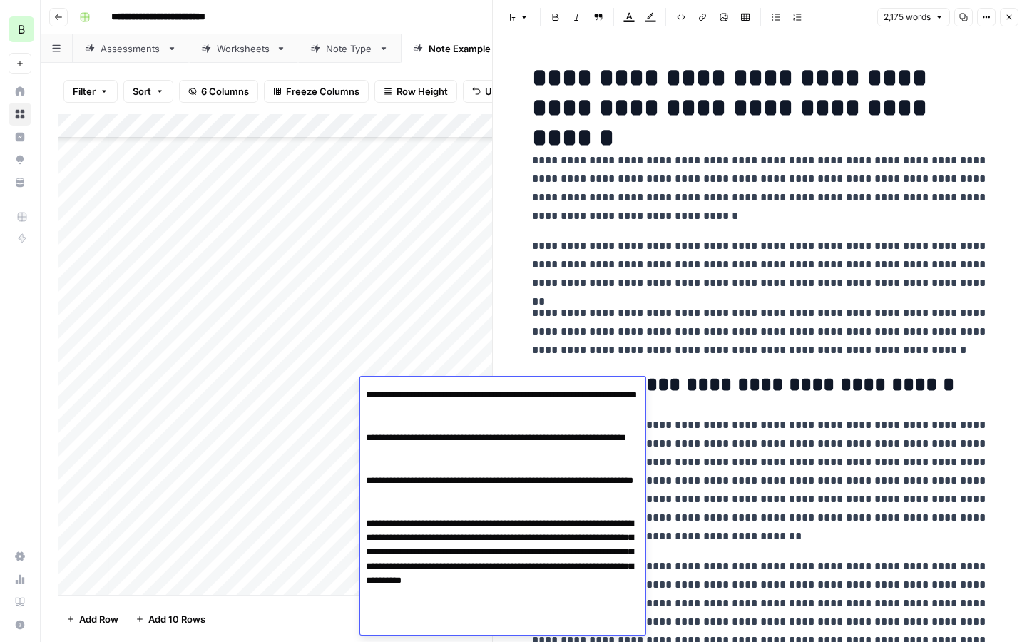
scroll to position [1203, 0]
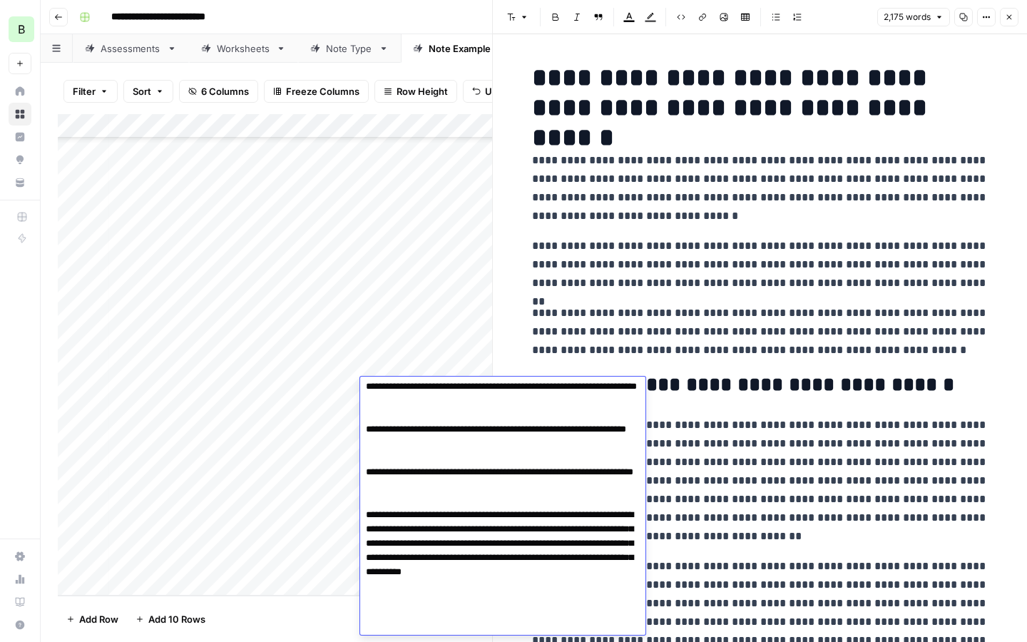
type textarea "**********"
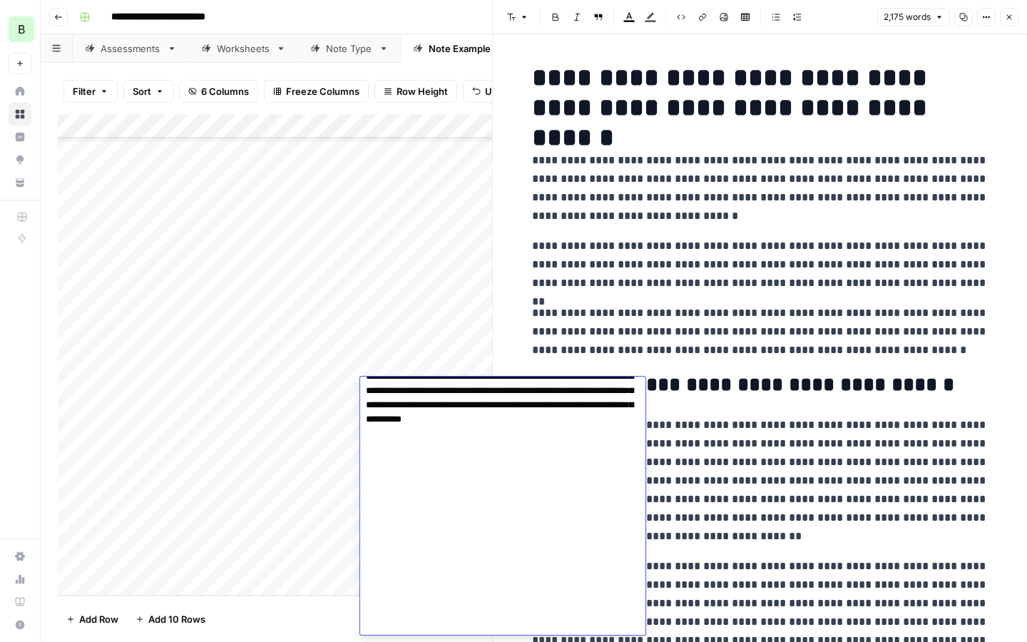
scroll to position [1364, 0]
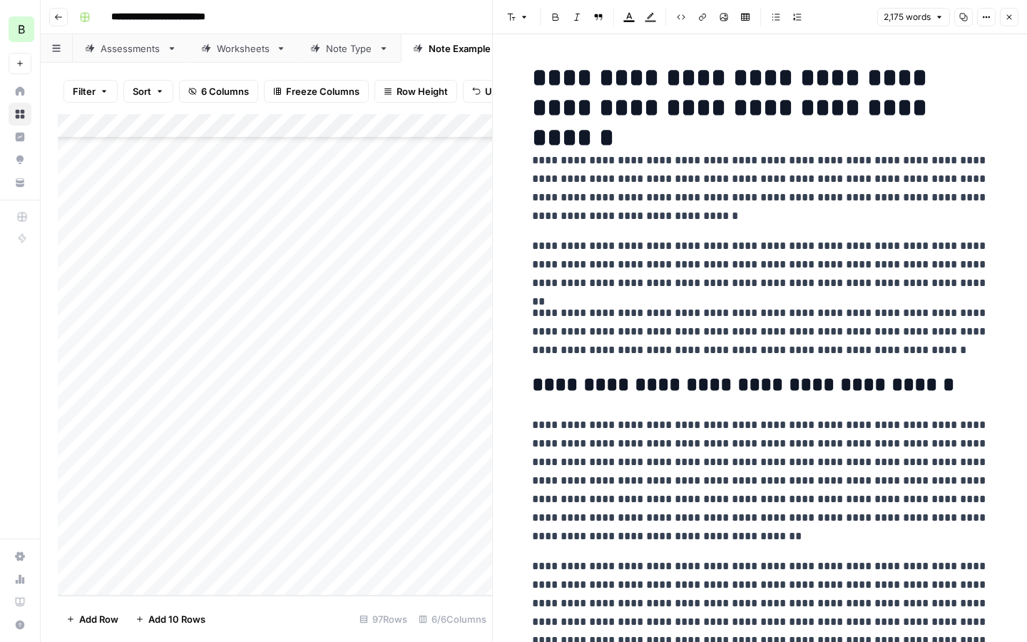
click at [1012, 14] on icon "button" at bounding box center [1009, 17] width 9 height 9
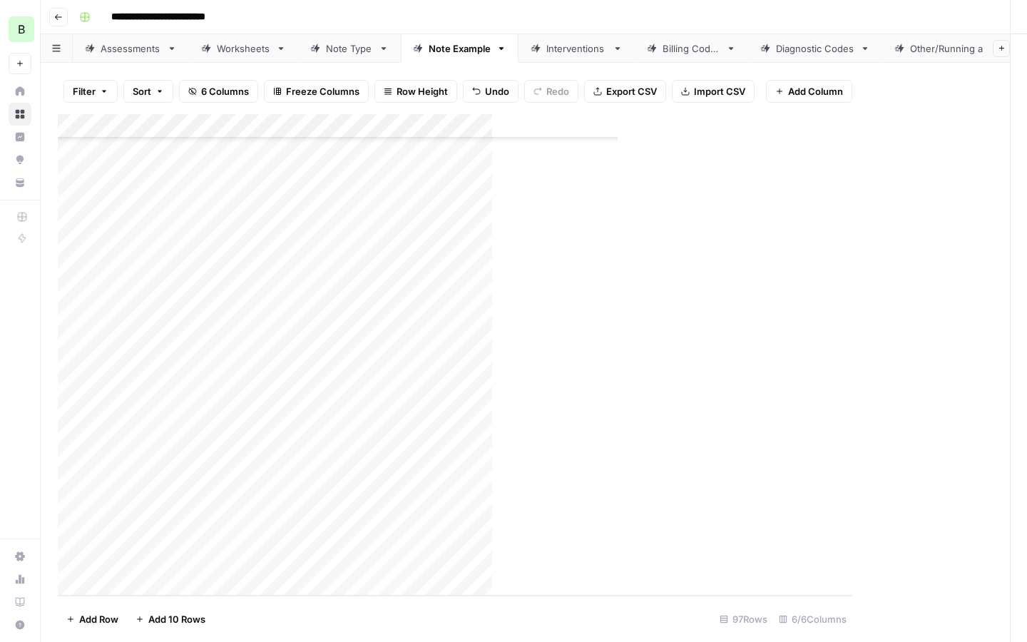
scroll to position [1918, 0]
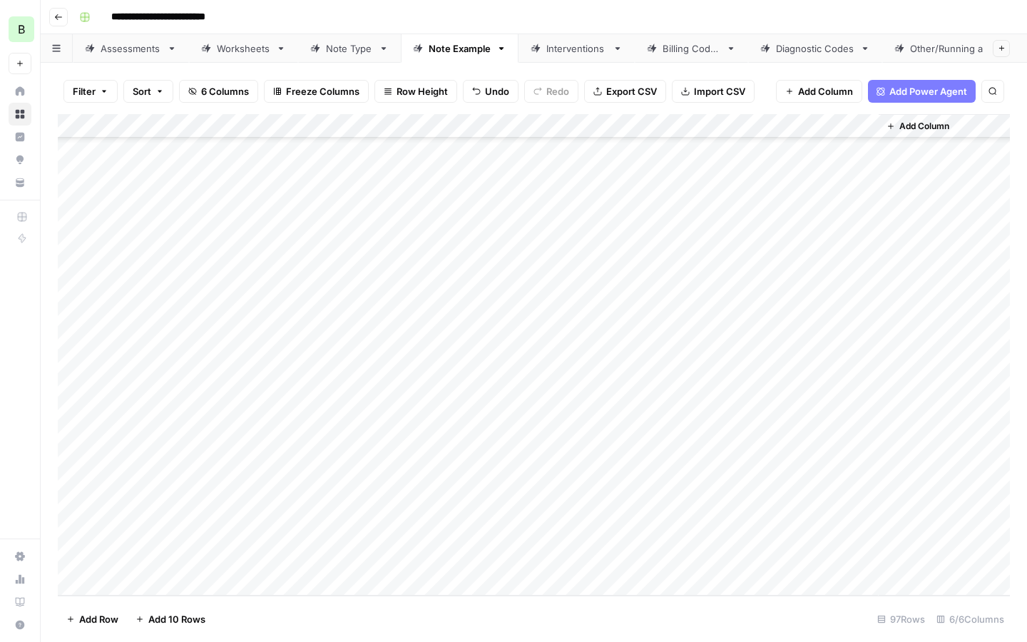
click at [535, 390] on div "Add Column" at bounding box center [534, 354] width 952 height 481
click at [548, 399] on div "Add Column" at bounding box center [534, 354] width 952 height 481
click at [548, 399] on textarea at bounding box center [606, 391] width 228 height 20
type textarea "**********"
click at [788, 397] on div "Add Column" at bounding box center [534, 354] width 952 height 481
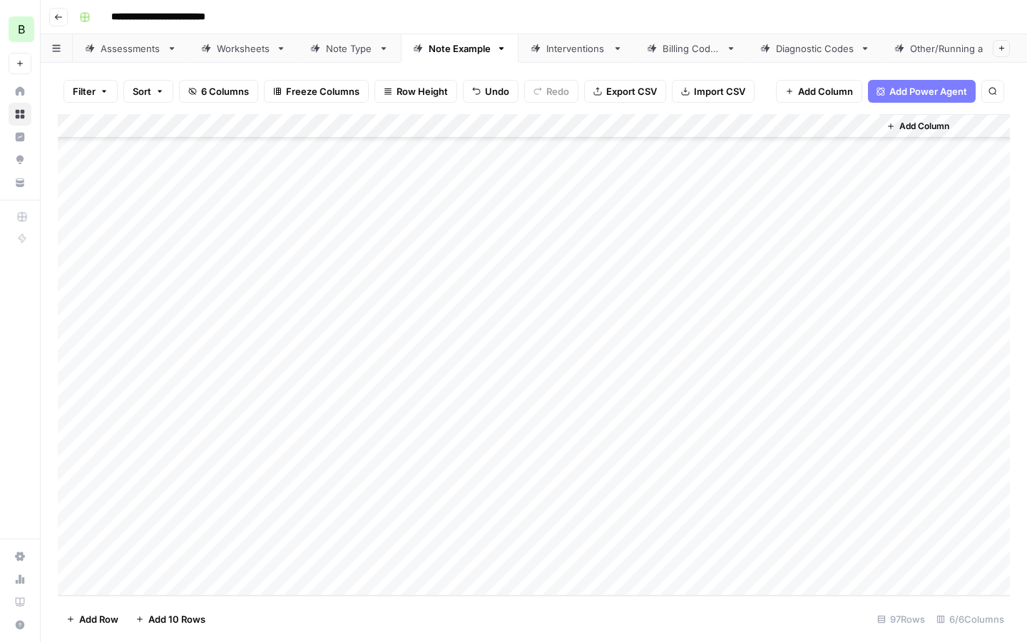
click at [656, 390] on div "Add Column" at bounding box center [534, 354] width 952 height 481
click at [782, 369] on div "Add Column" at bounding box center [534, 354] width 952 height 481
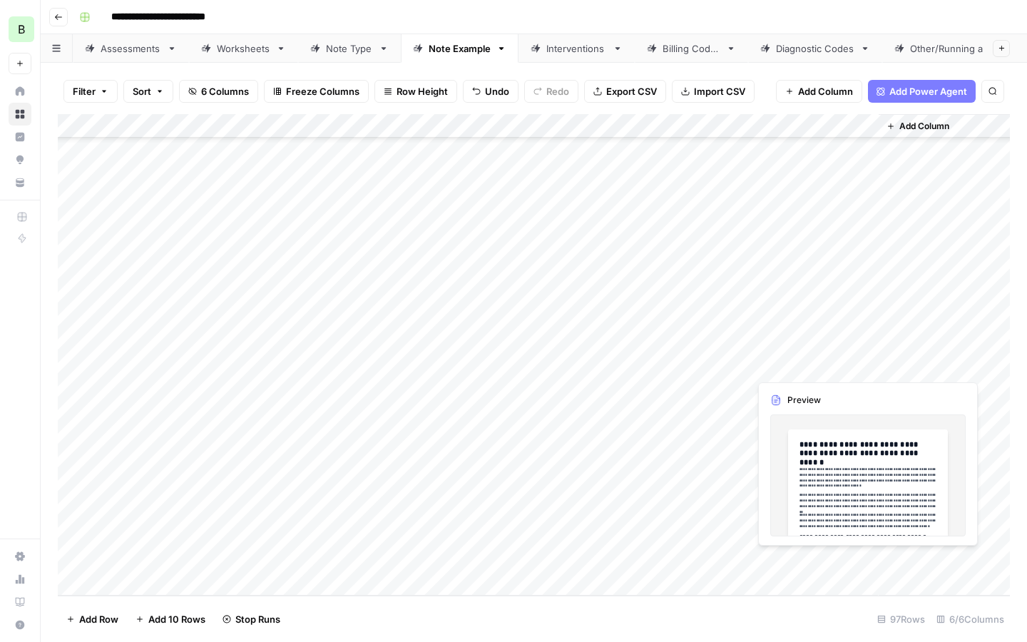
click at [782, 369] on div "Add Column" at bounding box center [534, 354] width 952 height 481
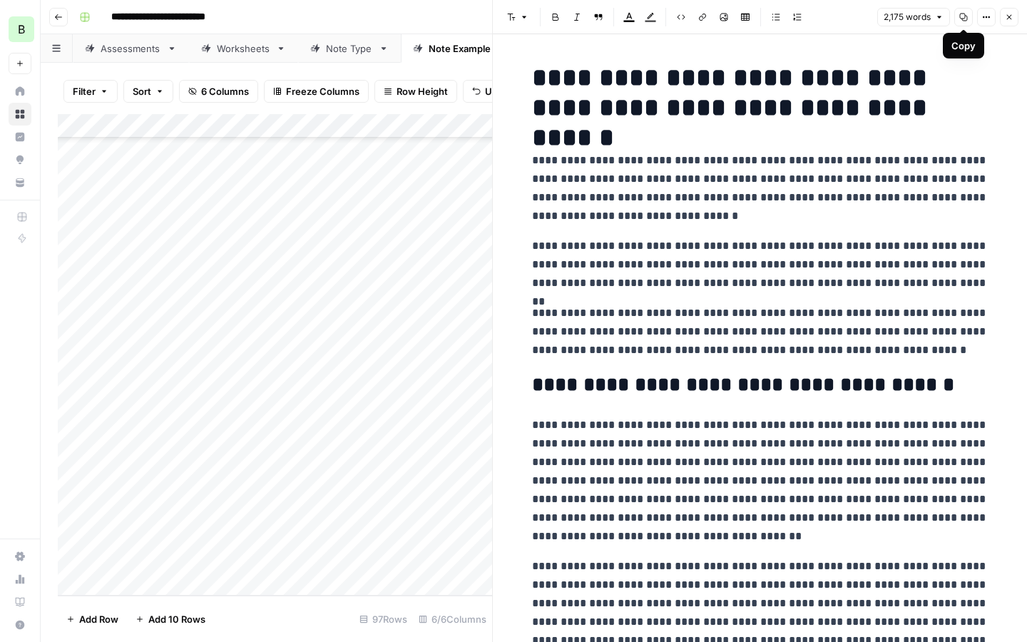
click at [966, 14] on icon "button" at bounding box center [963, 17] width 9 height 9
click at [1011, 21] on icon "button" at bounding box center [1009, 17] width 9 height 9
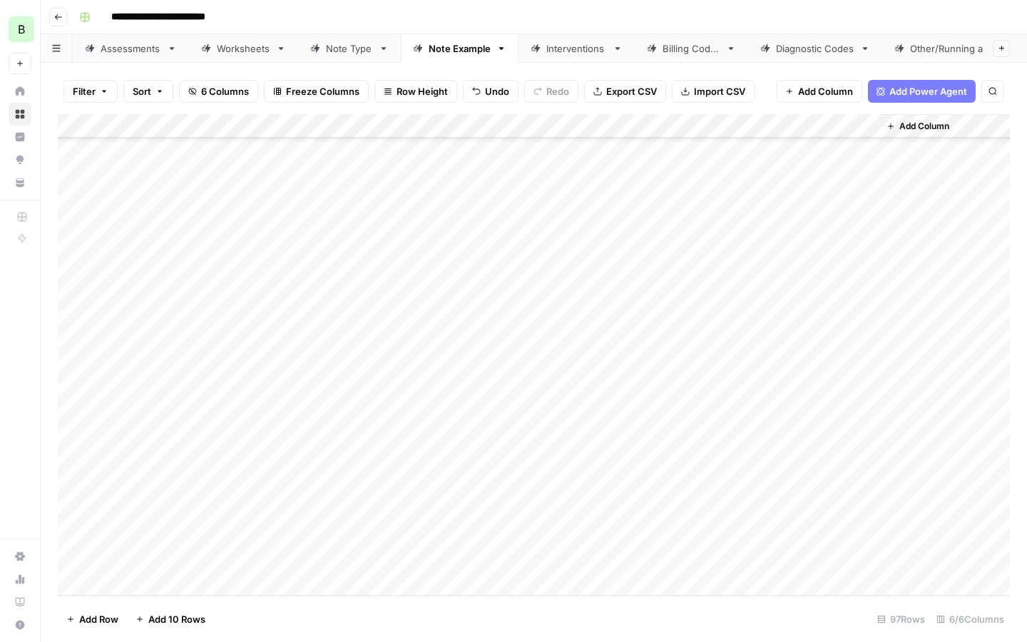
click at [431, 413] on div "Add Column" at bounding box center [534, 354] width 952 height 481
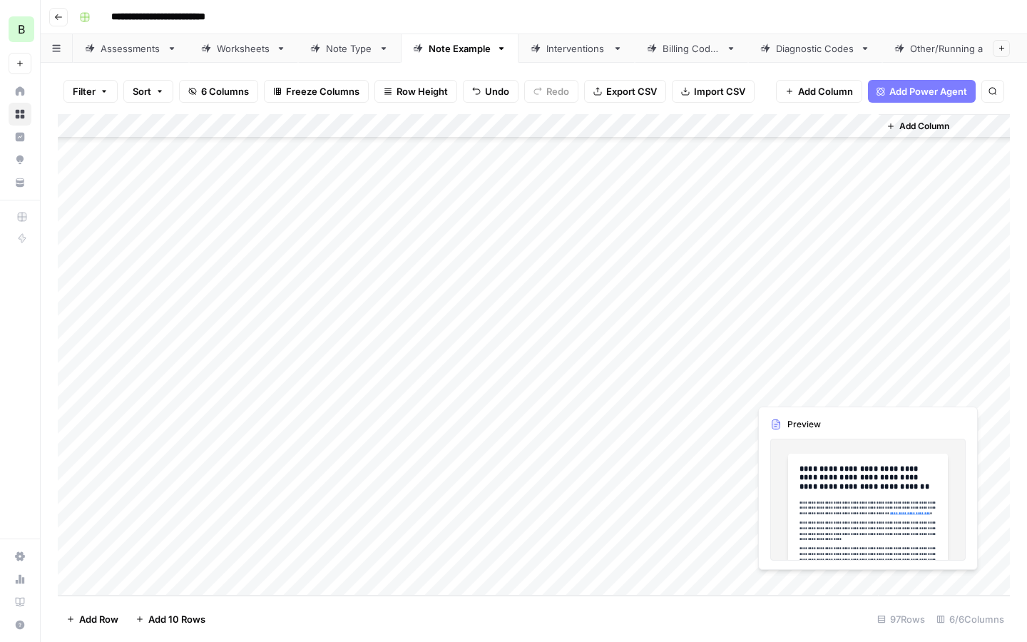
click at [781, 387] on div "Add Column" at bounding box center [534, 354] width 952 height 481
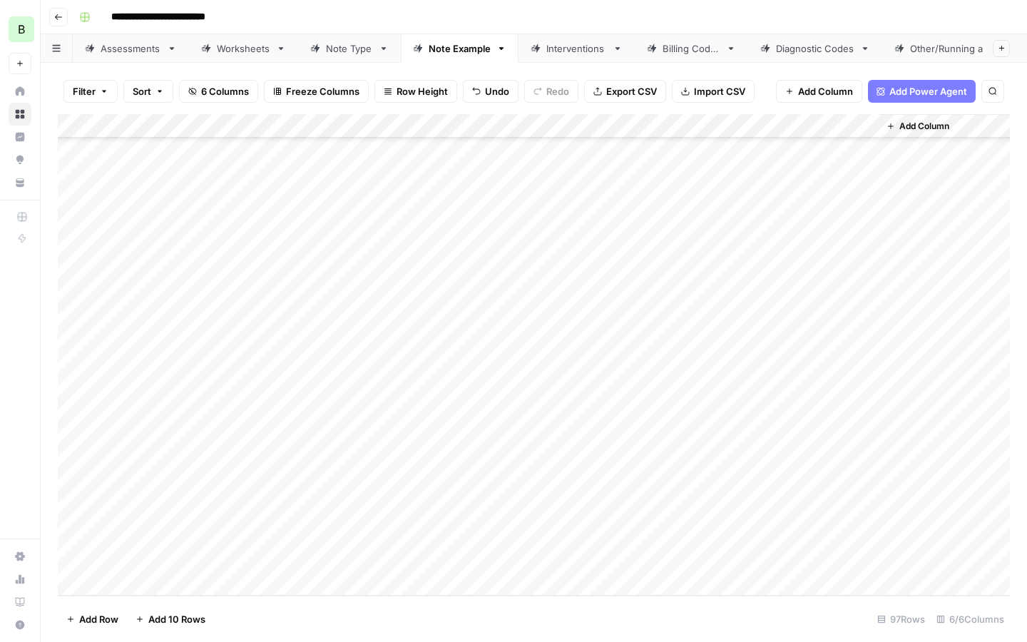
click at [785, 400] on div at bounding box center [814, 390] width 131 height 26
click at [785, 399] on div at bounding box center [814, 390] width 131 height 26
click at [783, 389] on div at bounding box center [814, 390] width 131 height 26
click at [775, 387] on div at bounding box center [814, 390] width 131 height 26
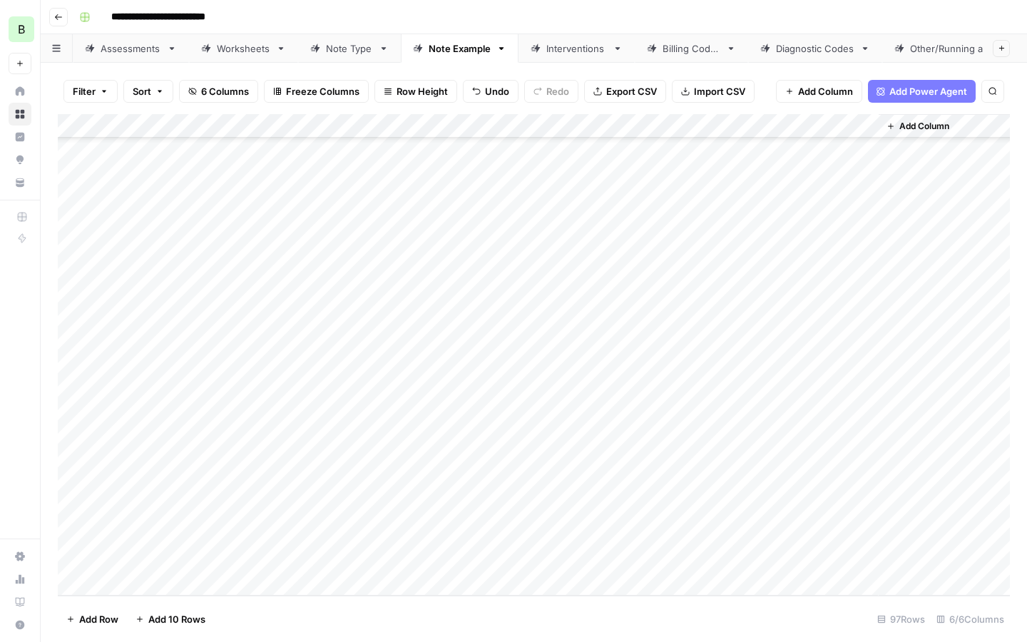
click at [775, 387] on div at bounding box center [814, 390] width 131 height 26
click at [776, 390] on div at bounding box center [814, 390] width 131 height 26
click at [775, 390] on div at bounding box center [814, 390] width 131 height 26
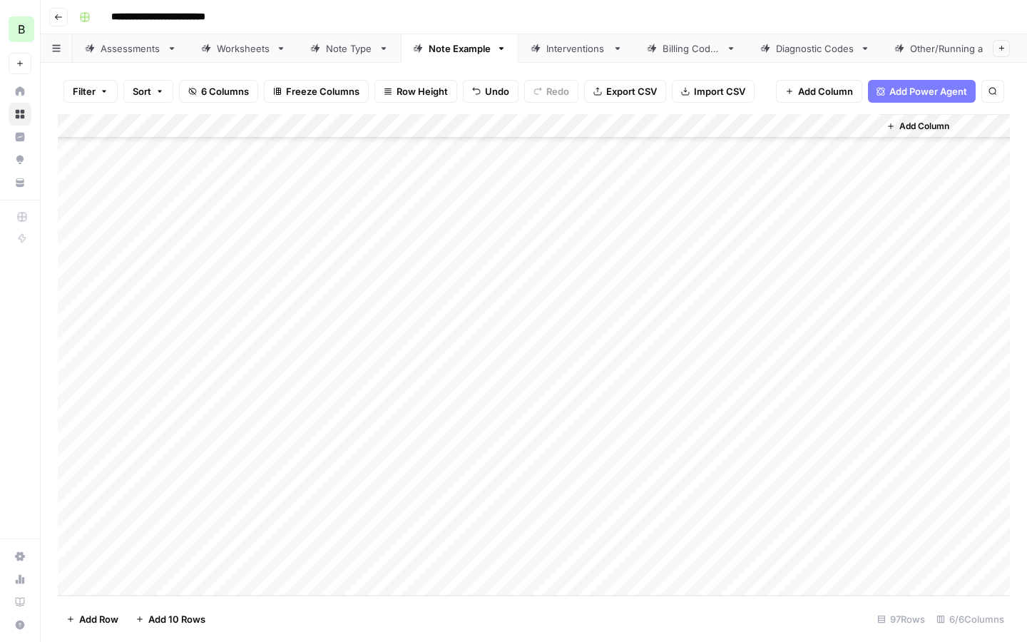
click at [774, 389] on div at bounding box center [814, 390] width 131 height 26
click at [825, 386] on div at bounding box center [814, 390] width 131 height 26
click at [784, 389] on div at bounding box center [814, 390] width 131 height 26
click at [769, 355] on div "Add Column" at bounding box center [534, 354] width 952 height 481
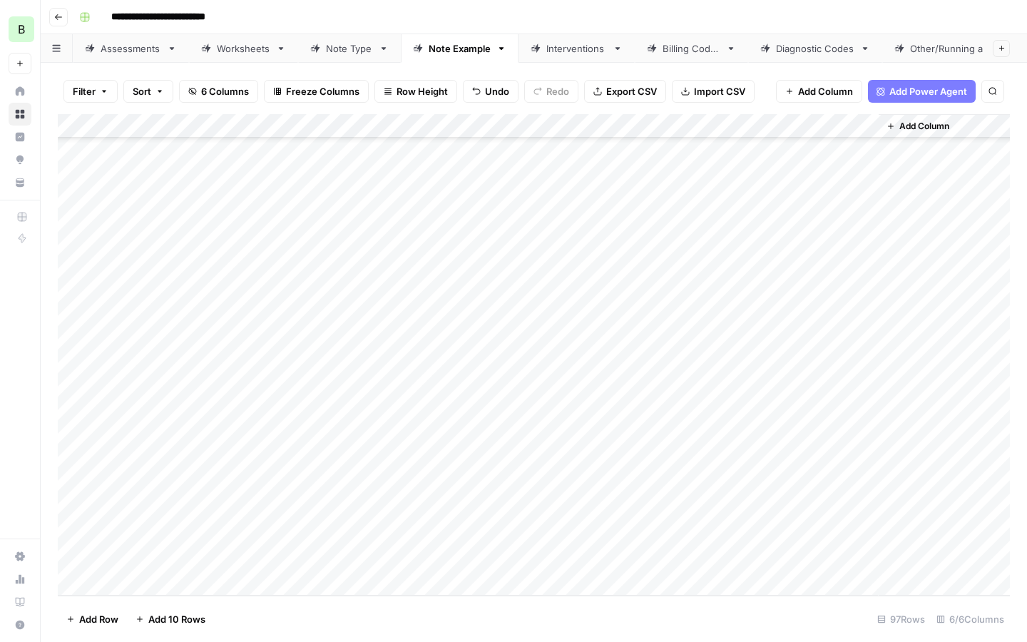
click at [769, 355] on div "Add Column" at bounding box center [534, 354] width 952 height 481
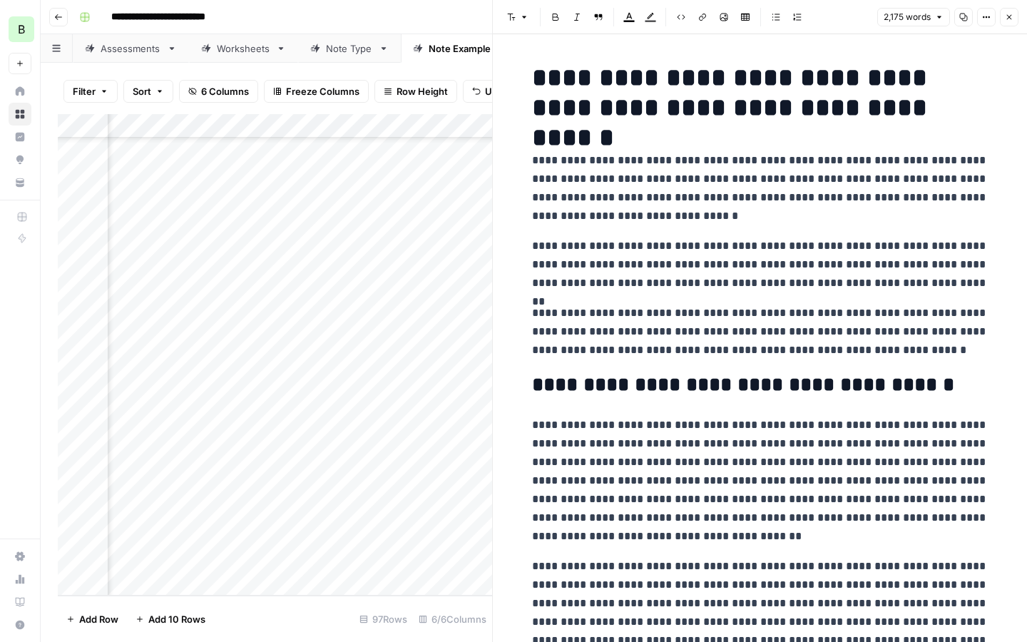
scroll to position [1918, 466]
click at [297, 389] on div "Add Column" at bounding box center [275, 354] width 434 height 481
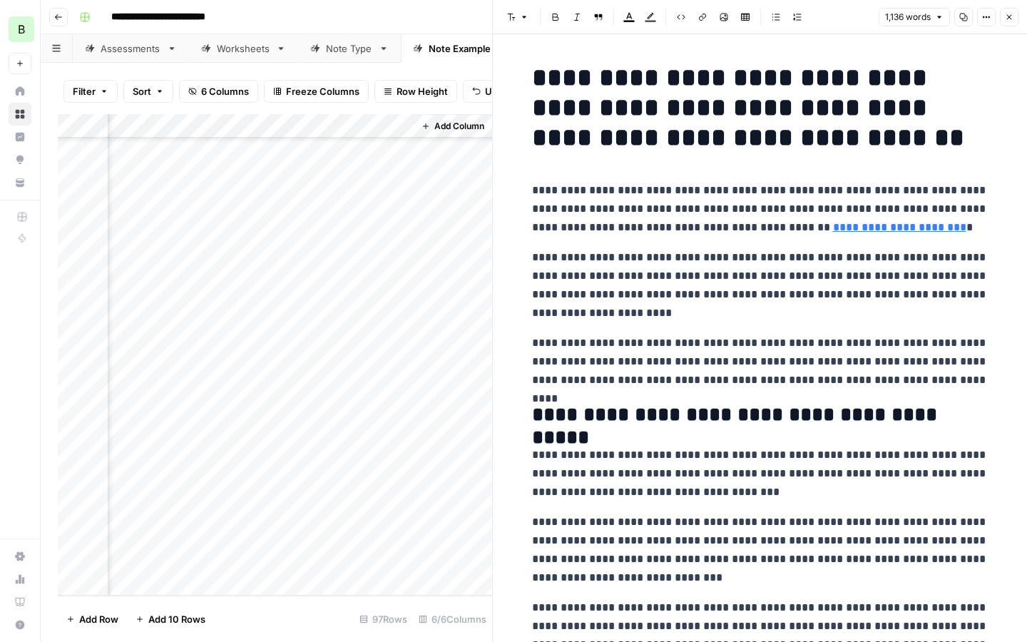
click at [963, 19] on icon "button" at bounding box center [963, 17] width 9 height 9
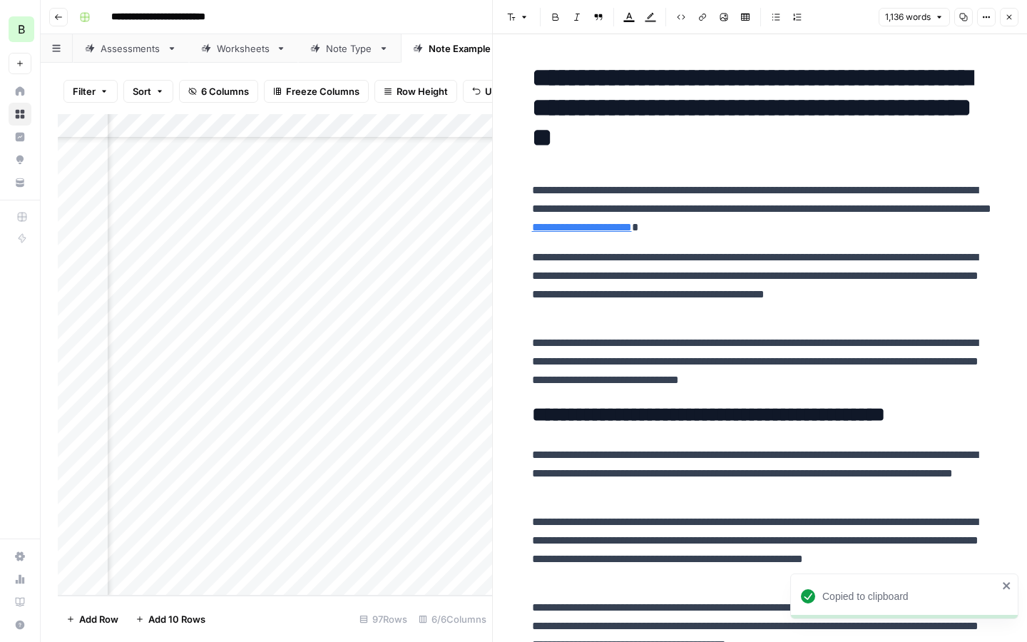
scroll to position [1918, 88]
click at [421, 389] on div "Add Column" at bounding box center [275, 354] width 434 height 481
